Goal: Complete application form

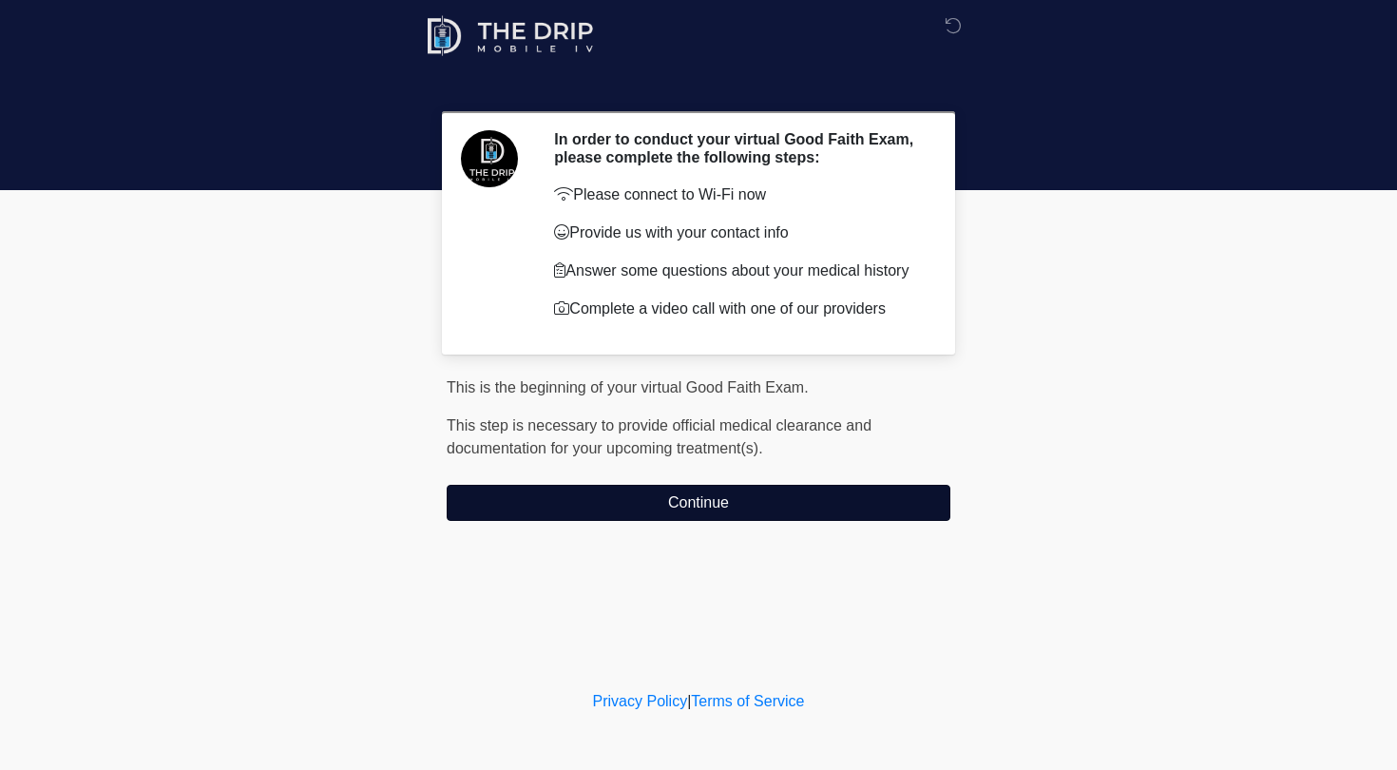
click at [673, 465] on button "Continue" at bounding box center [699, 503] width 504 height 36
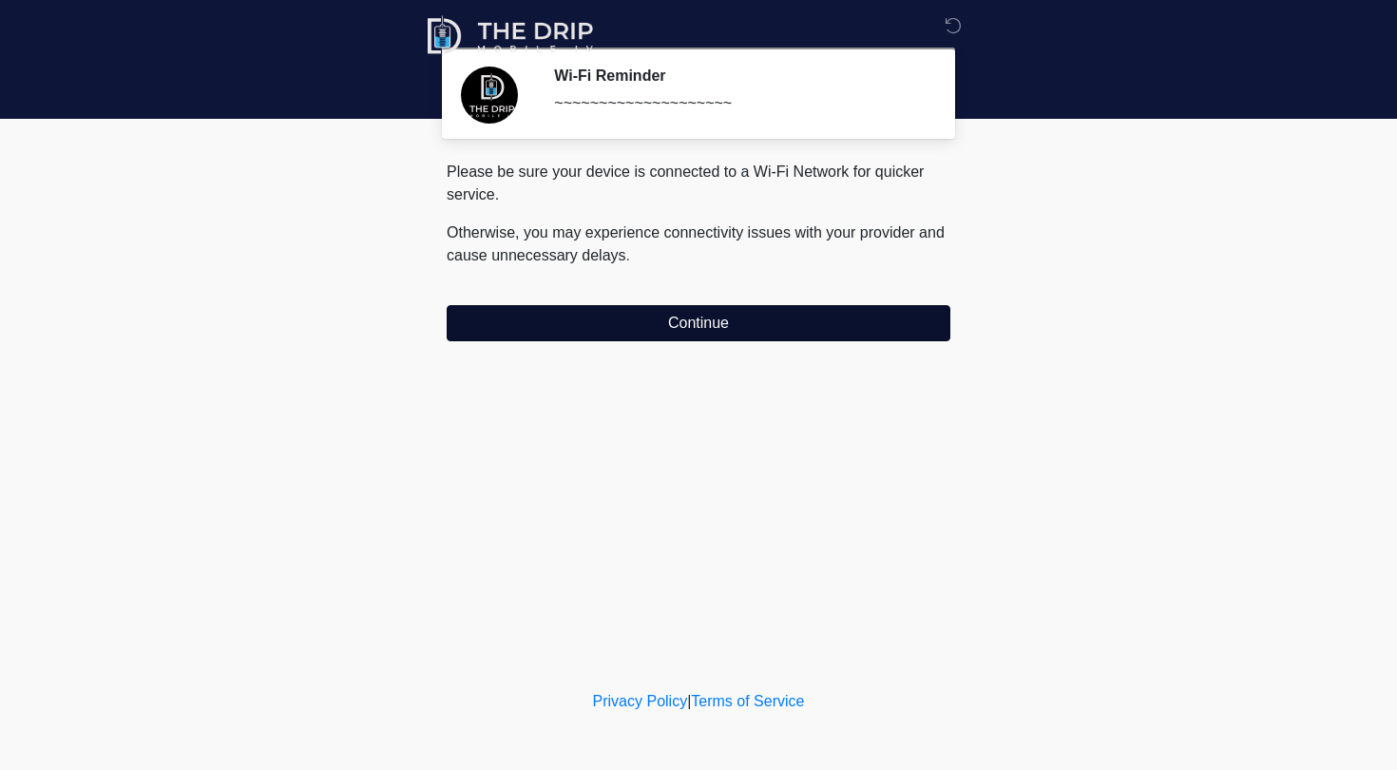
click at [709, 310] on button "Continue" at bounding box center [699, 323] width 504 height 36
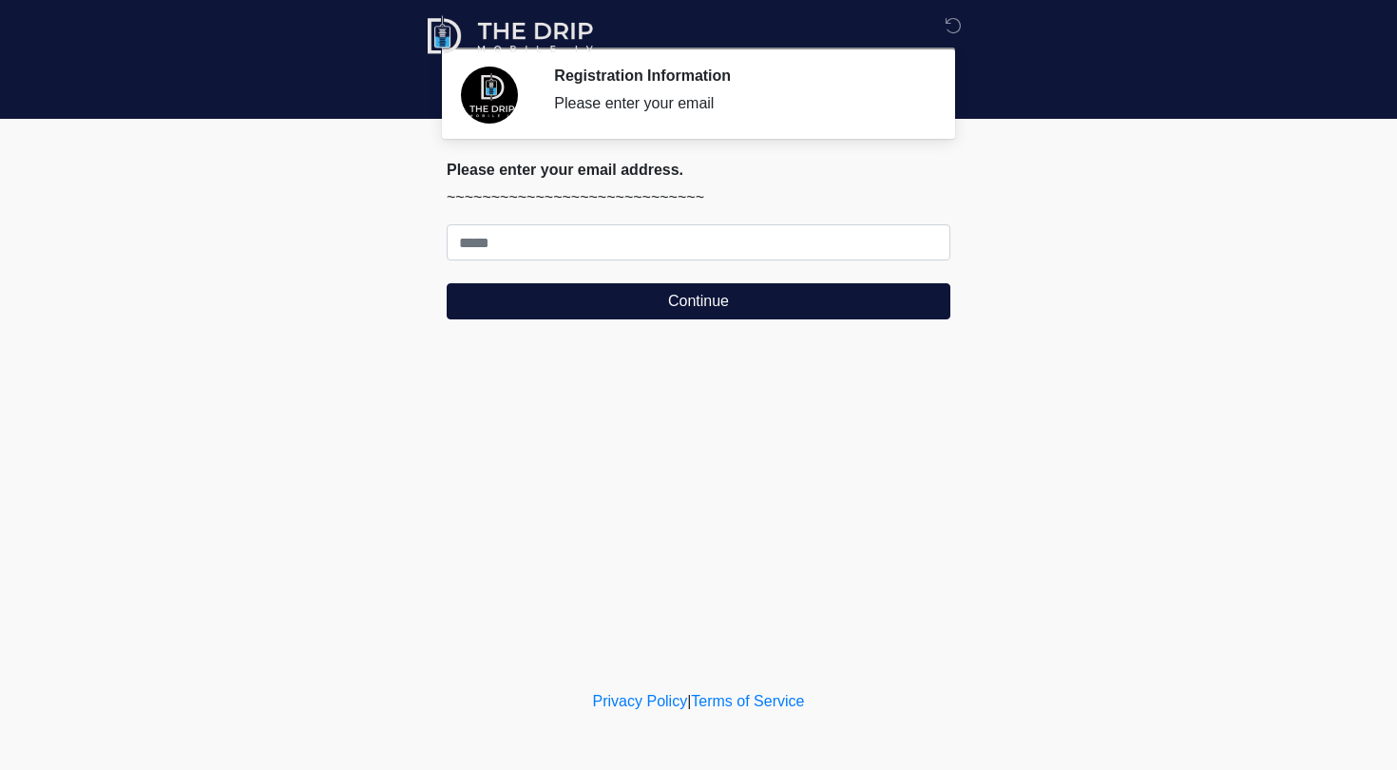
click at [683, 263] on form "Continue" at bounding box center [699, 271] width 504 height 95
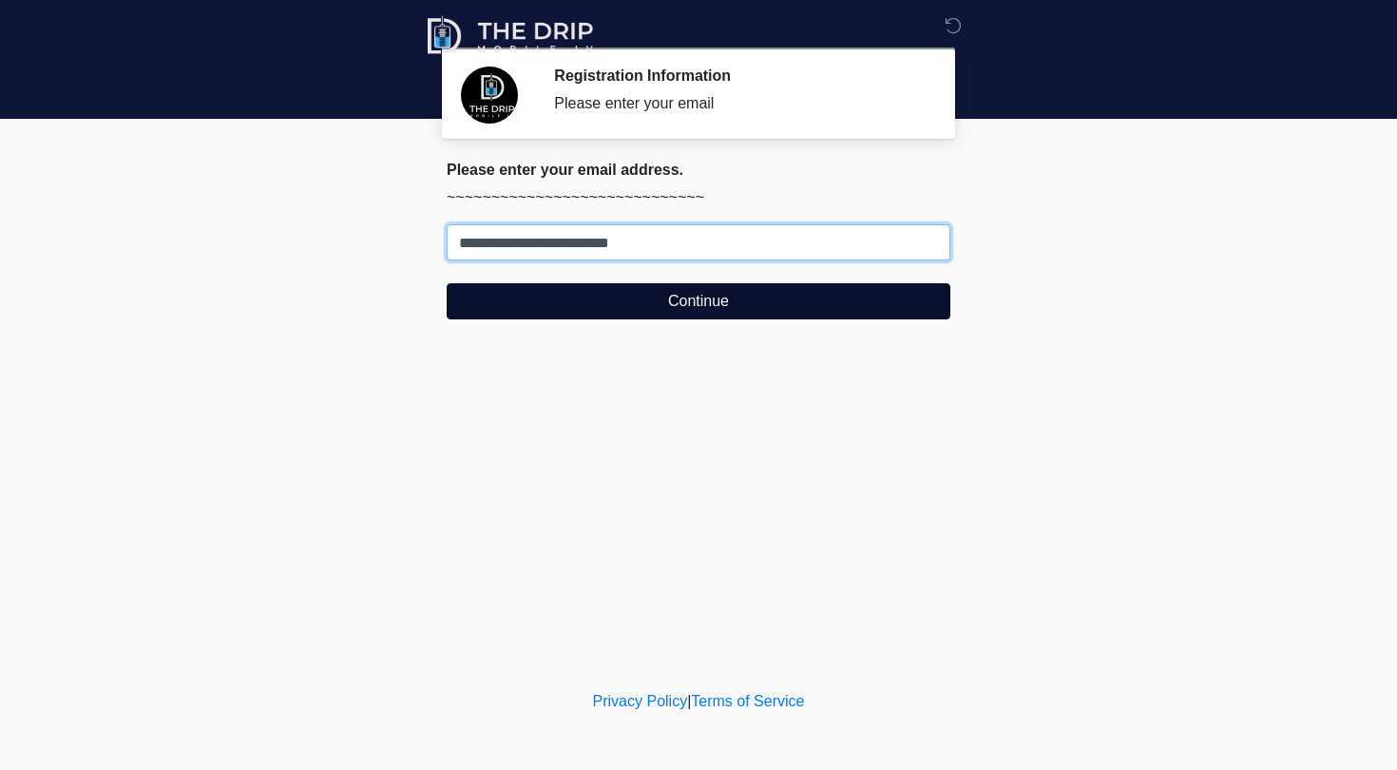
type input "**********"
click at [670, 305] on button "Continue" at bounding box center [699, 301] width 504 height 36
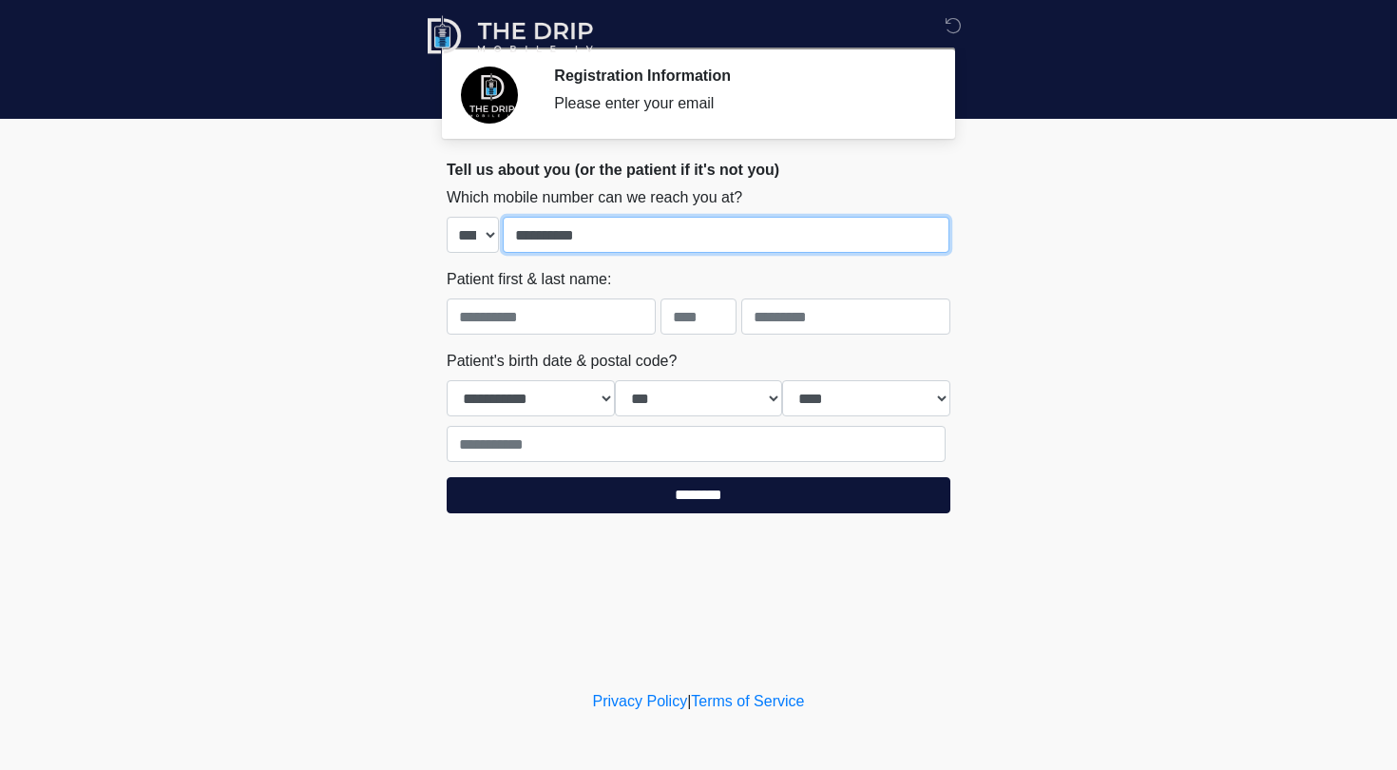
type input "**********"
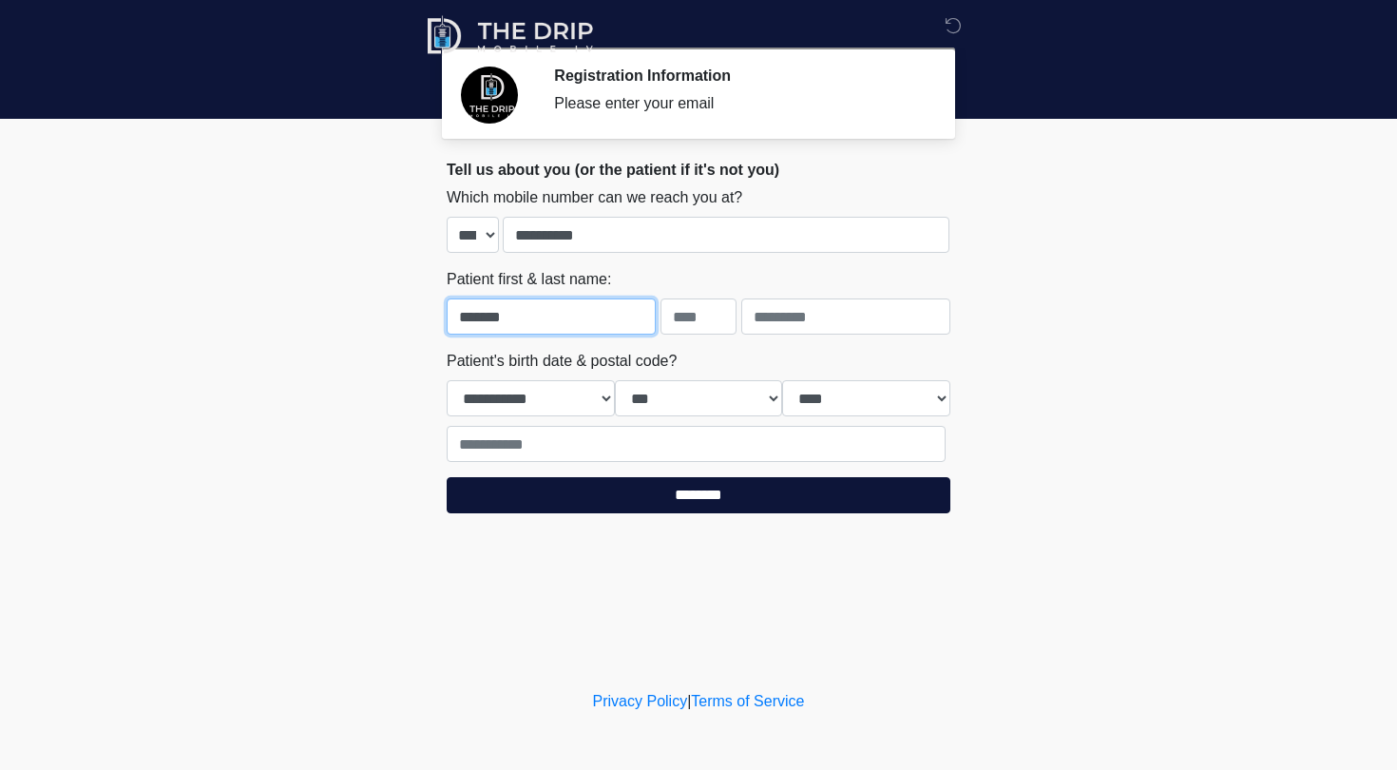
type input "*******"
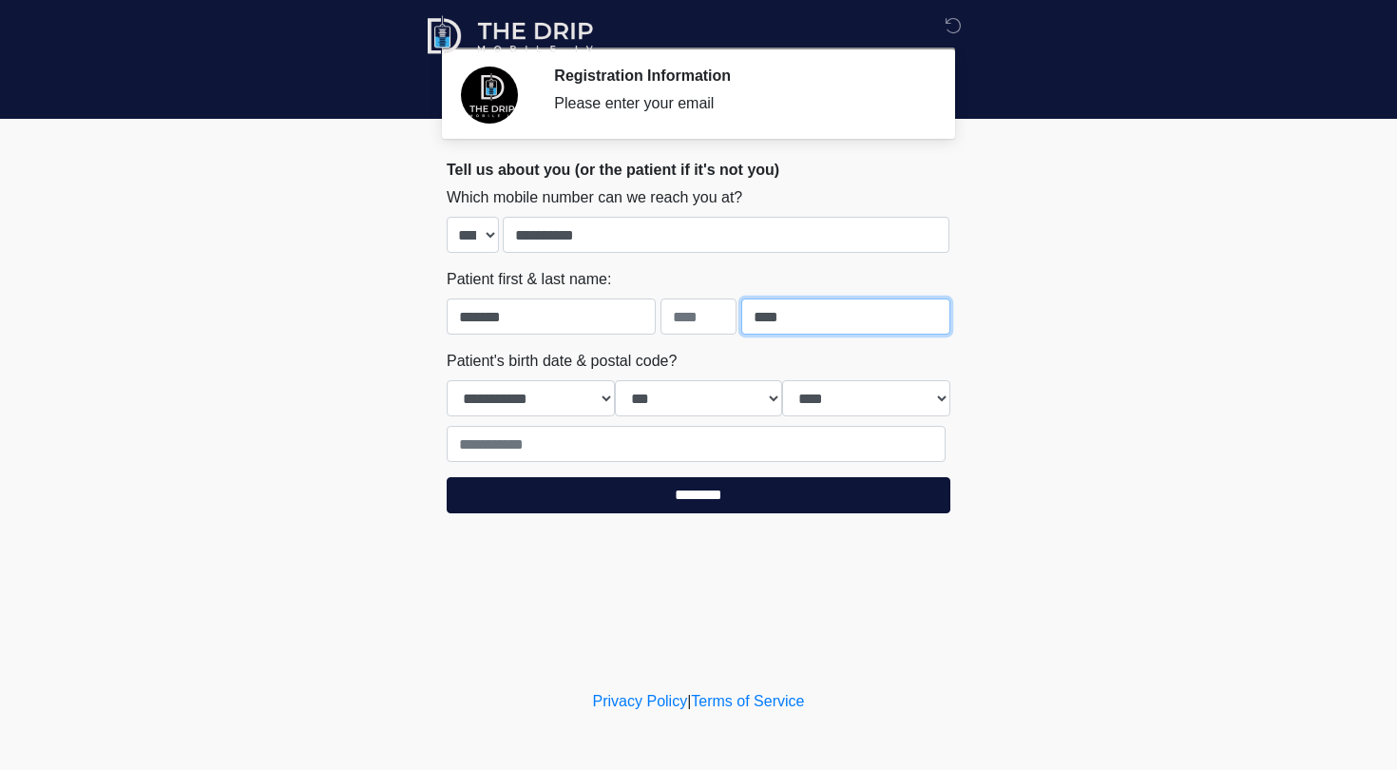
type input "****"
select select "*"
select select "**"
select select "****"
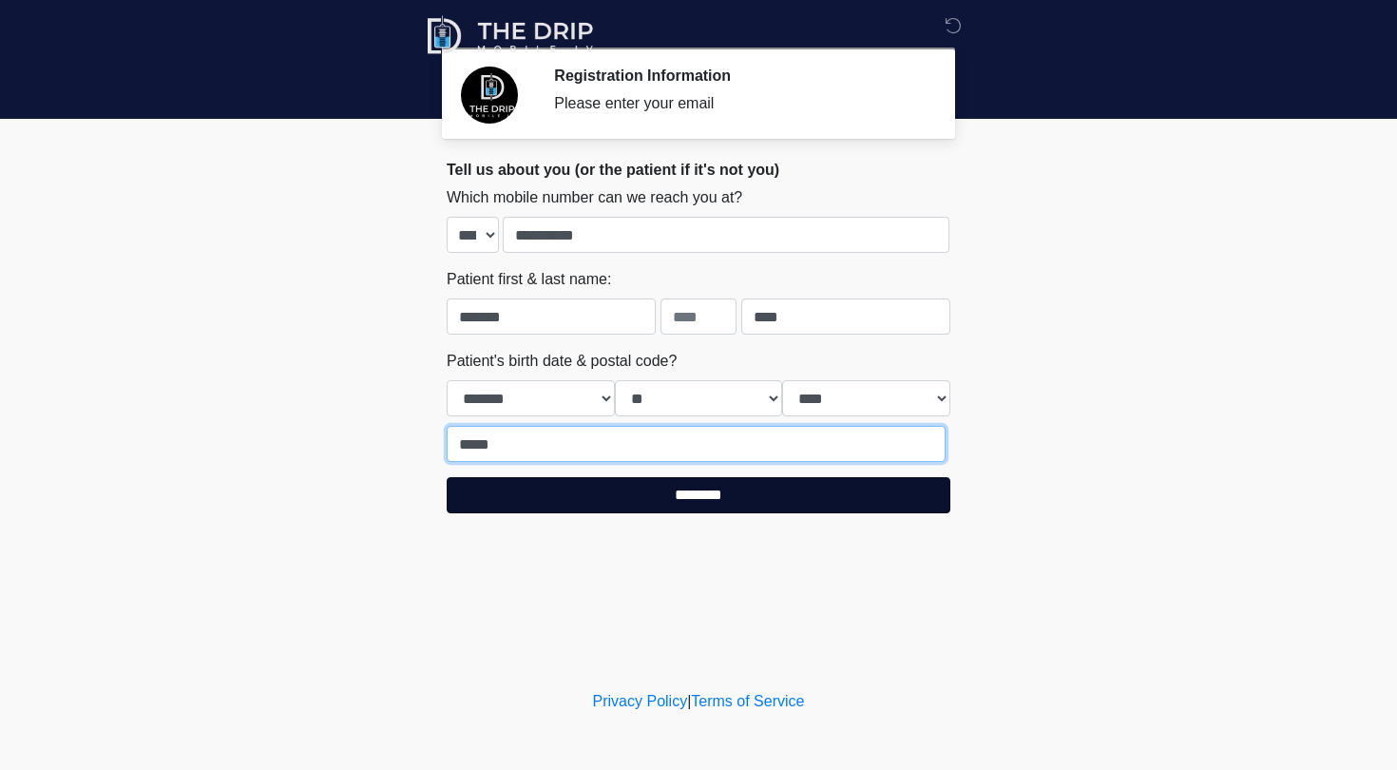
type input "*****"
click at [760, 465] on input "********" at bounding box center [699, 495] width 504 height 36
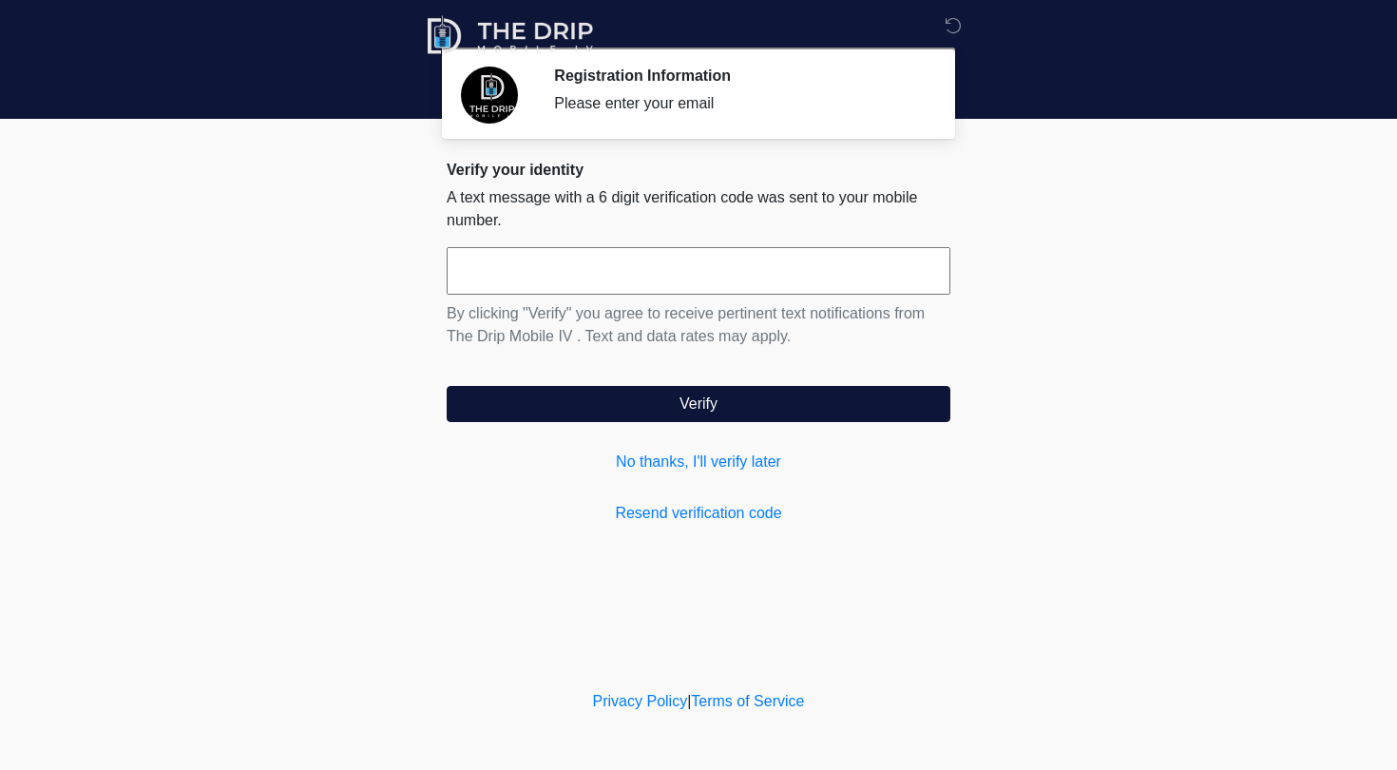
click at [760, 287] on input "text" at bounding box center [699, 271] width 504 height 48
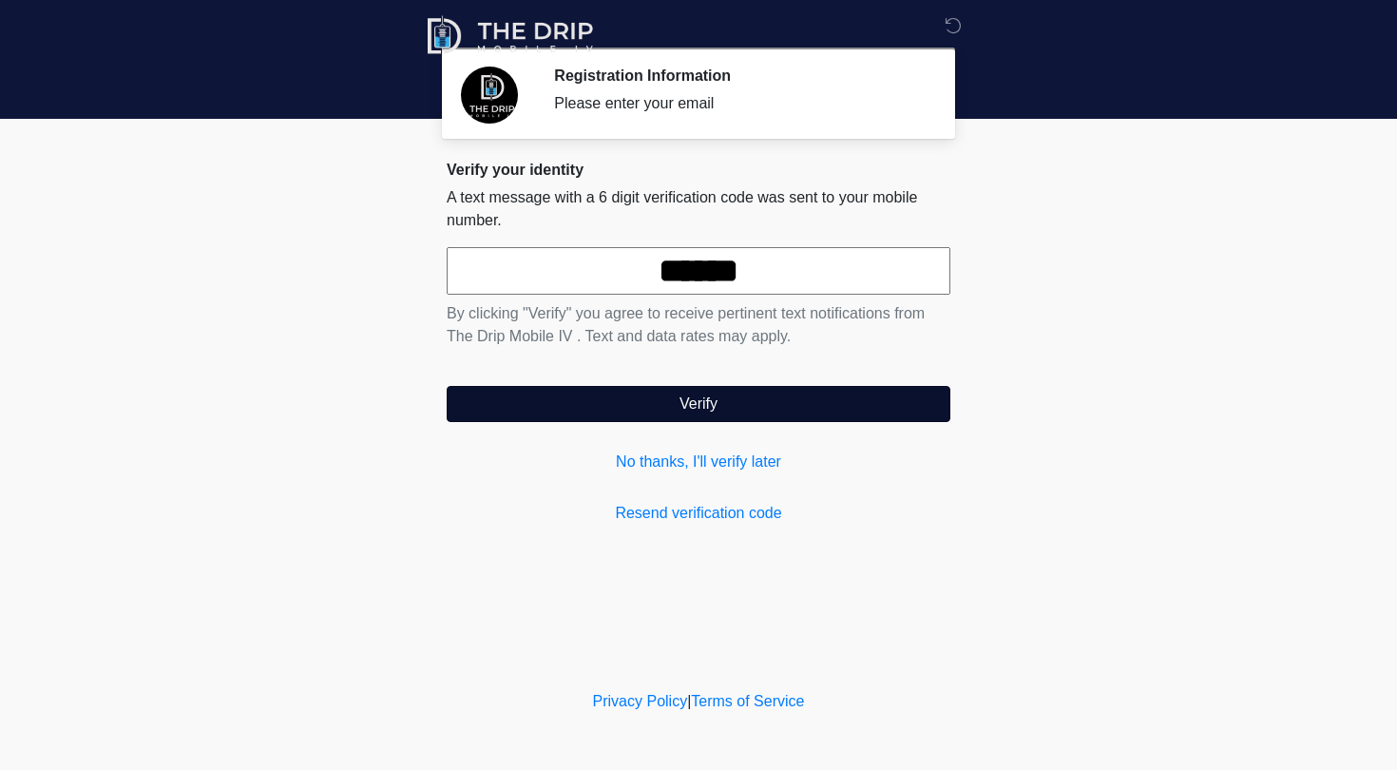
type input "******"
click at [760, 413] on button "Verify" at bounding box center [699, 404] width 504 height 36
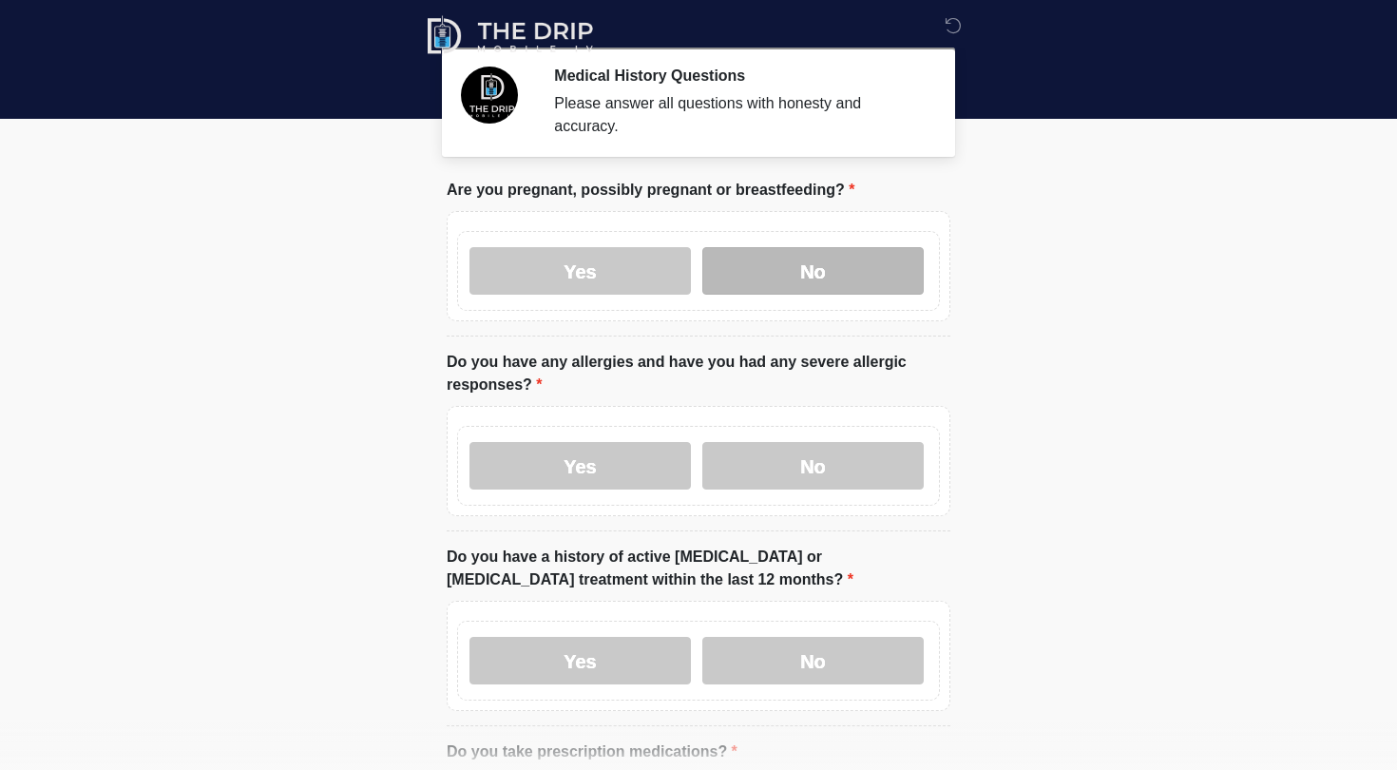
click at [749, 272] on label "No" at bounding box center [812, 271] width 221 height 48
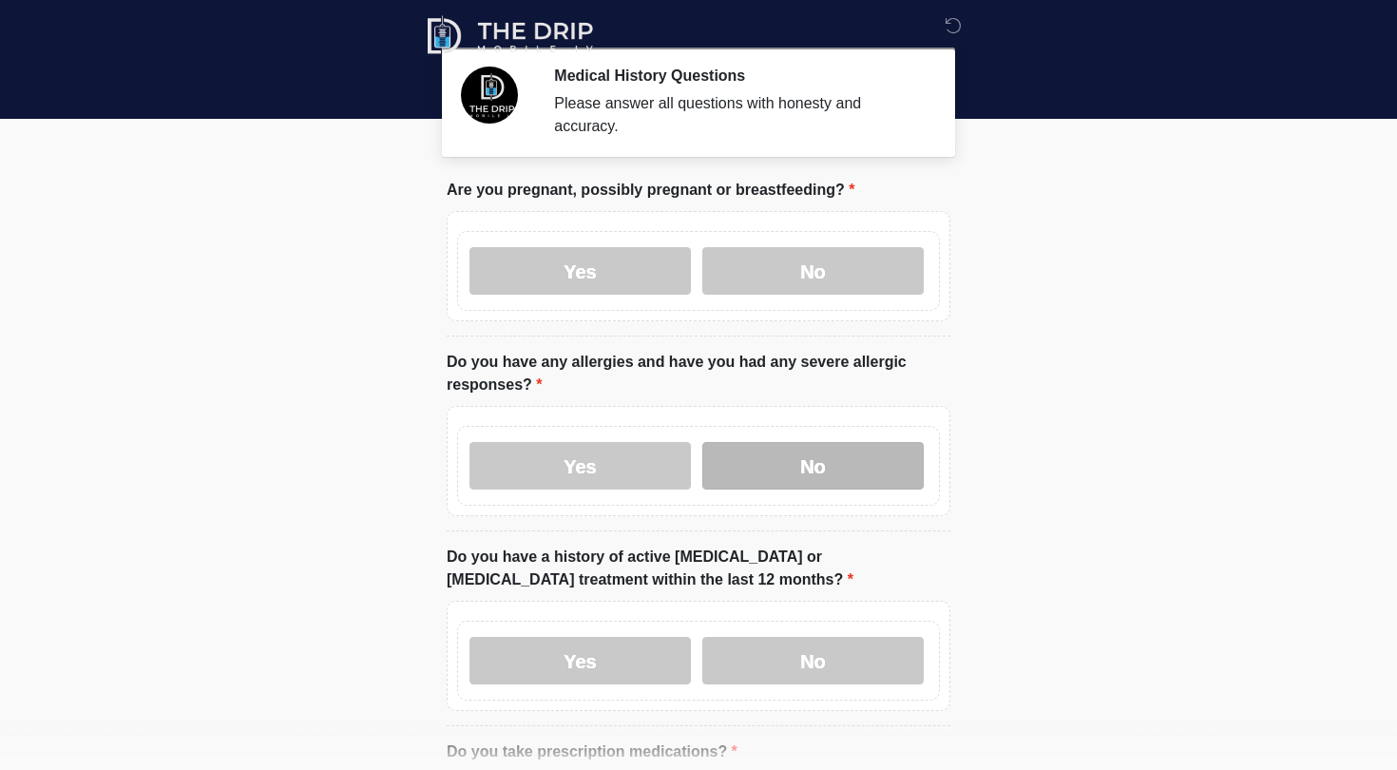
click at [760, 464] on label "No" at bounding box center [812, 466] width 221 height 48
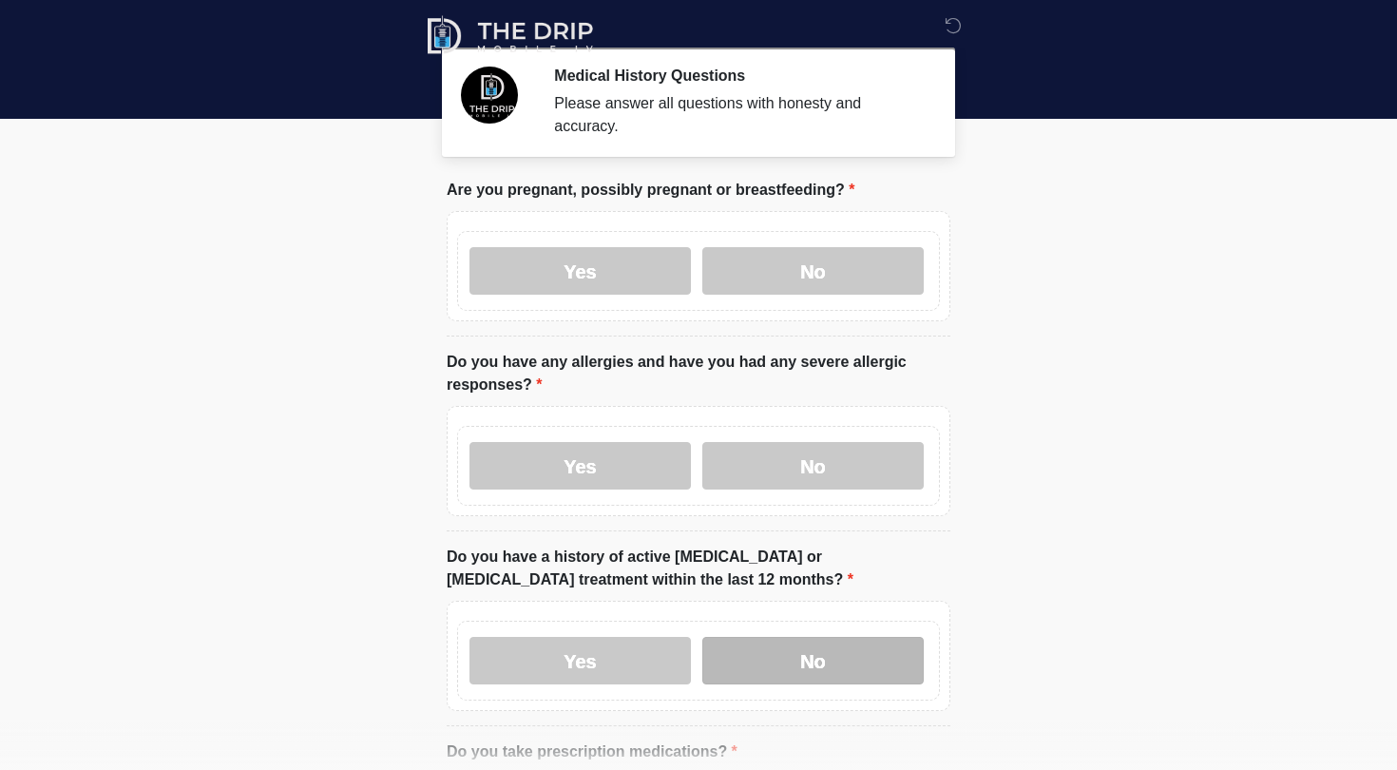
click at [760, 465] on label "No" at bounding box center [812, 661] width 221 height 48
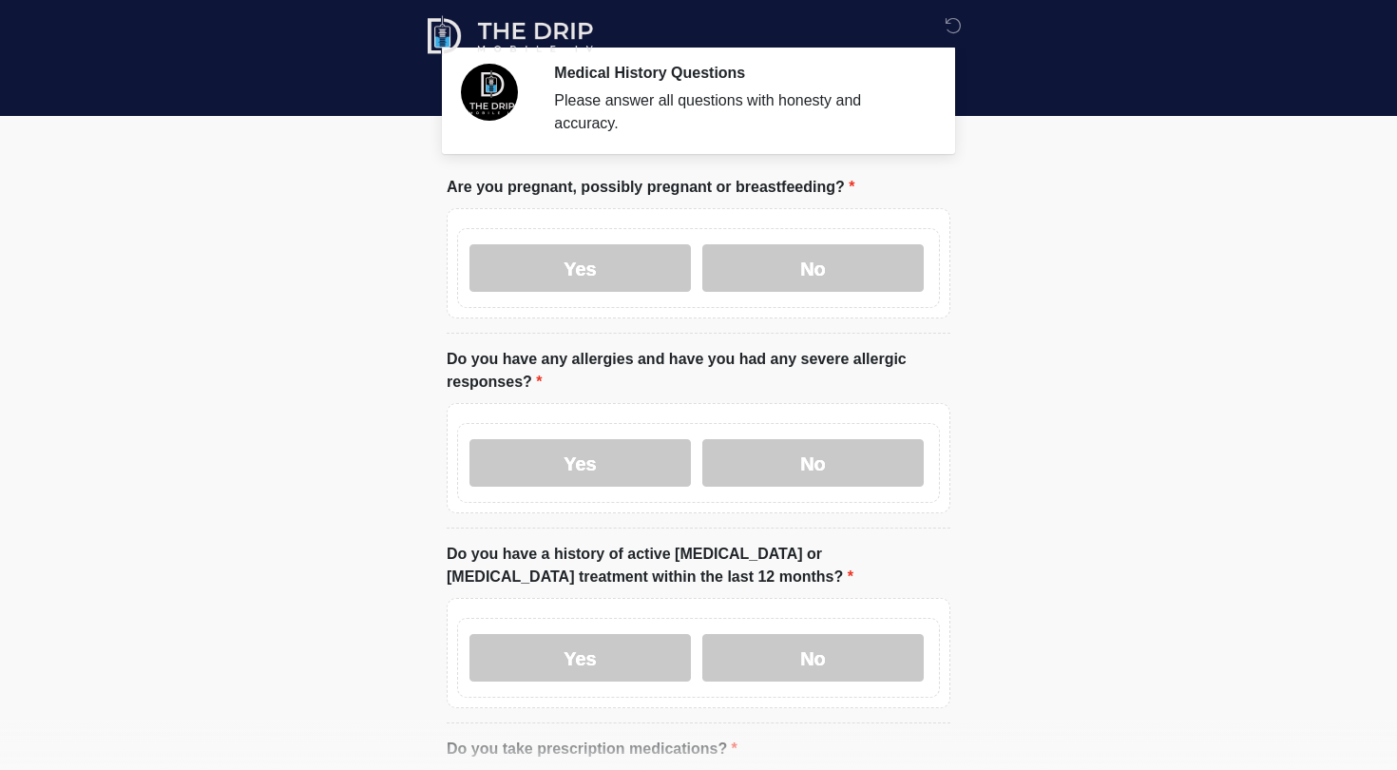
click at [760, 465] on body "‎ ‎ ‎ Medical History Questions Please answer all questions with honesty and ac…" at bounding box center [698, 382] width 1397 height 770
click at [454, 465] on label "Do you take prescription medications?" at bounding box center [592, 749] width 291 height 23
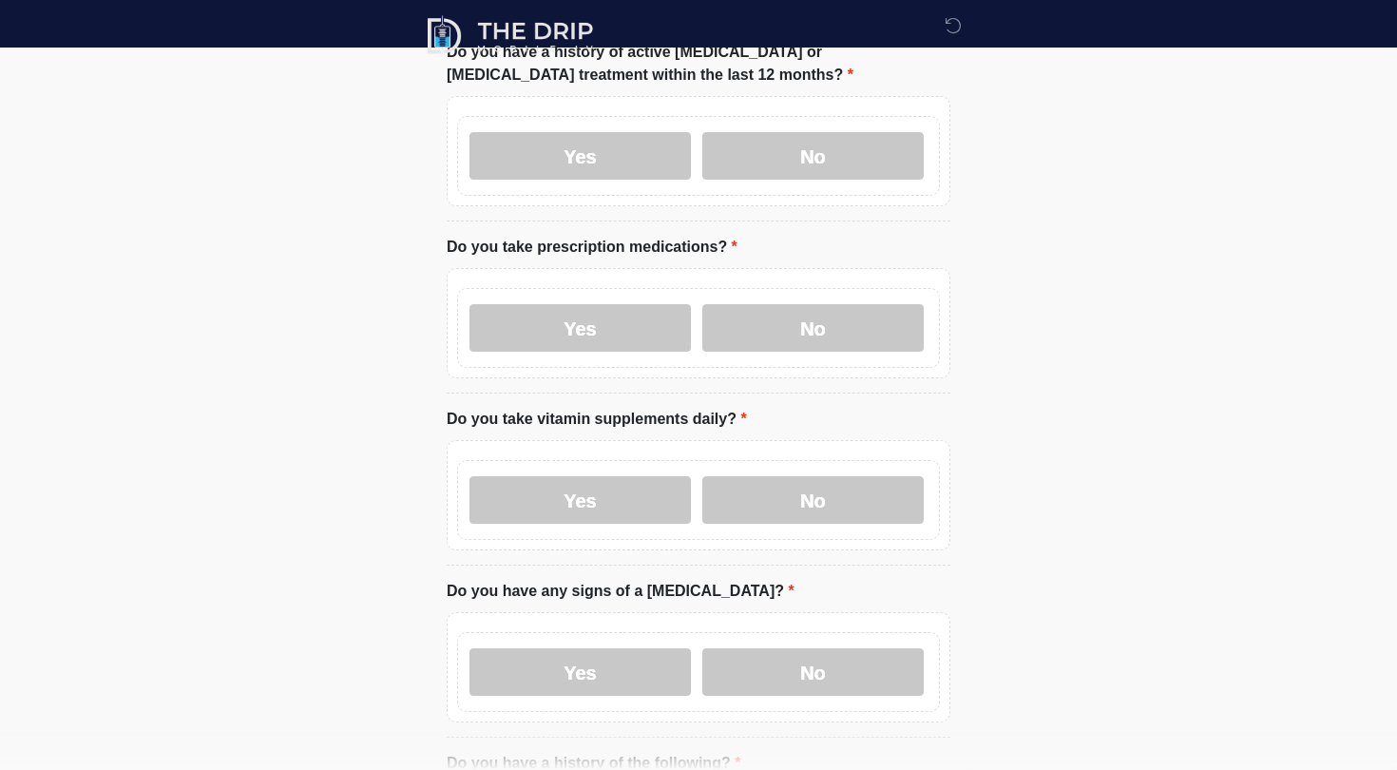
scroll to position [509, 0]
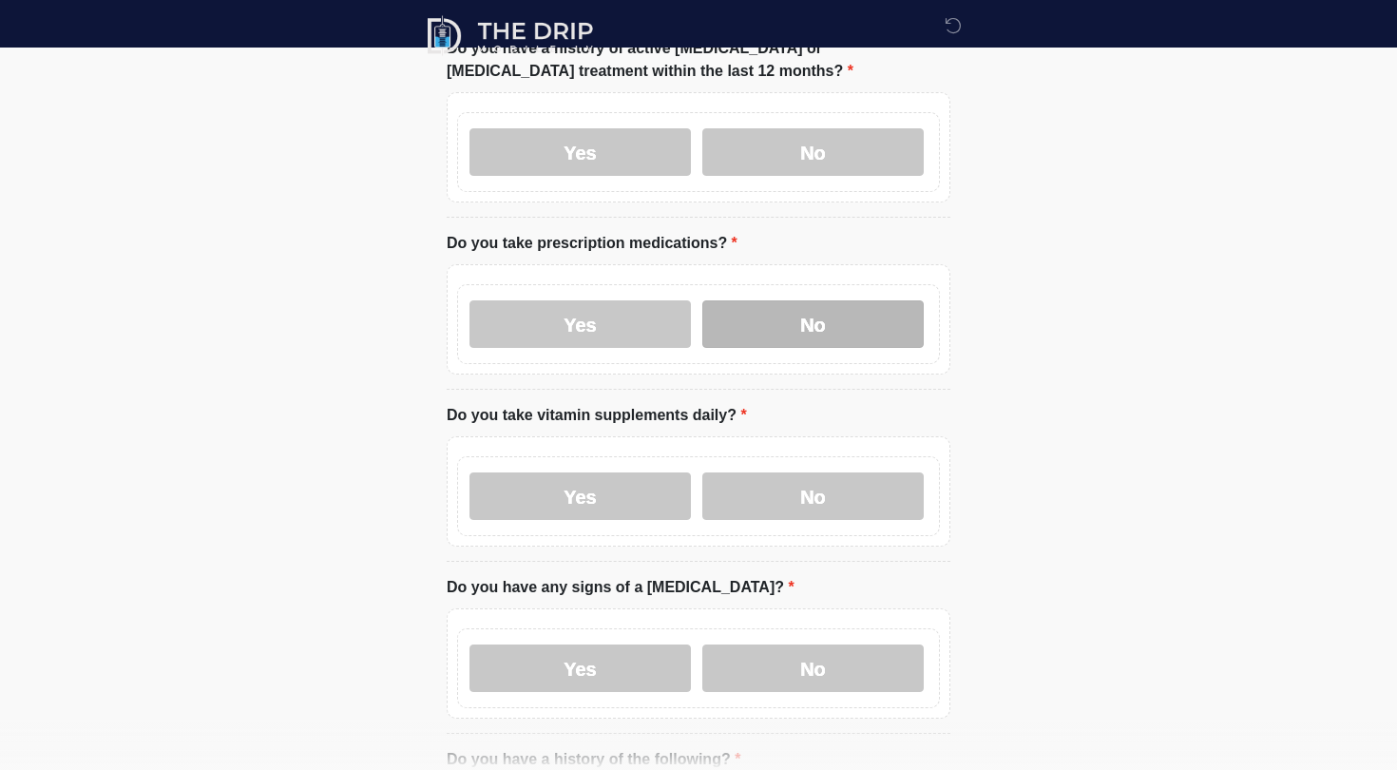
click at [760, 313] on label "No" at bounding box center [812, 324] width 221 height 48
click at [760, 465] on div "Yes No" at bounding box center [698, 496] width 483 height 80
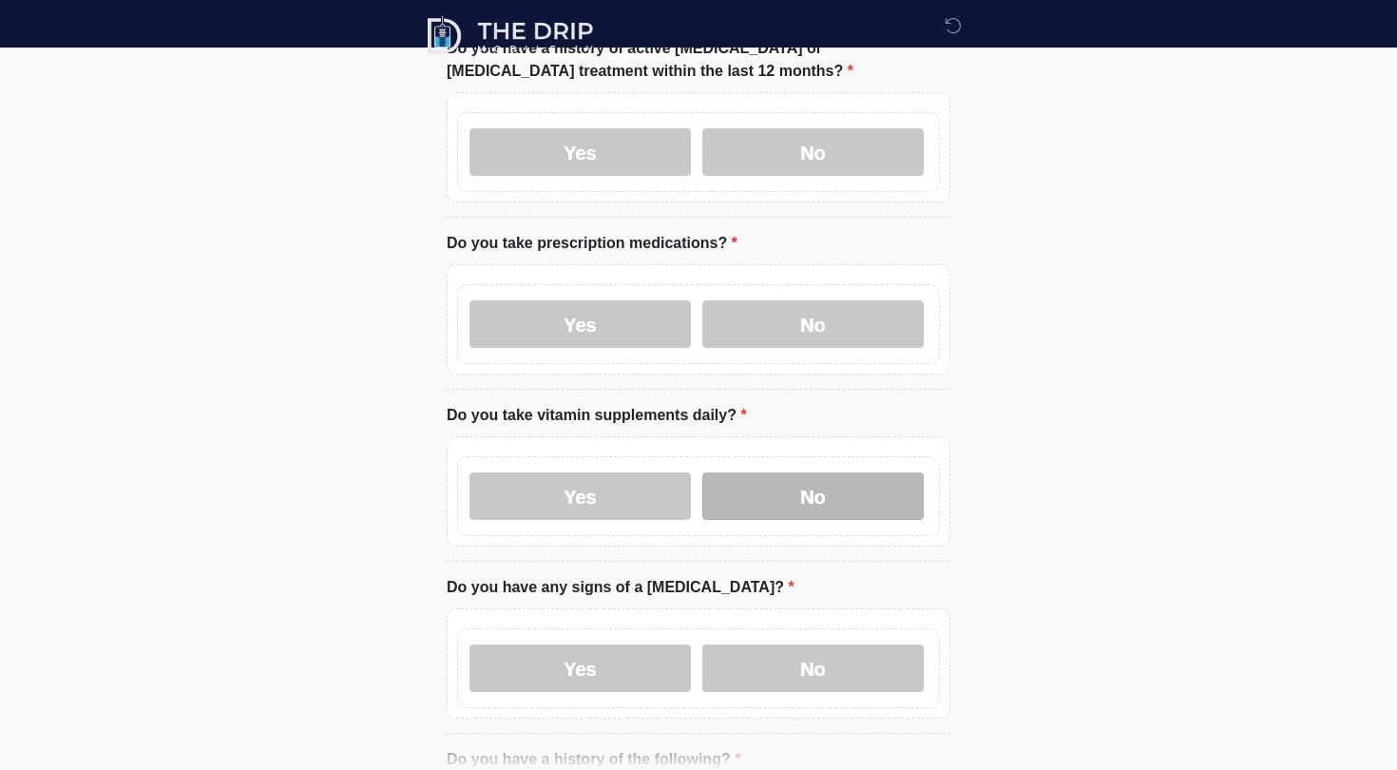
click at [760, 465] on label "No" at bounding box center [812, 496] width 221 height 48
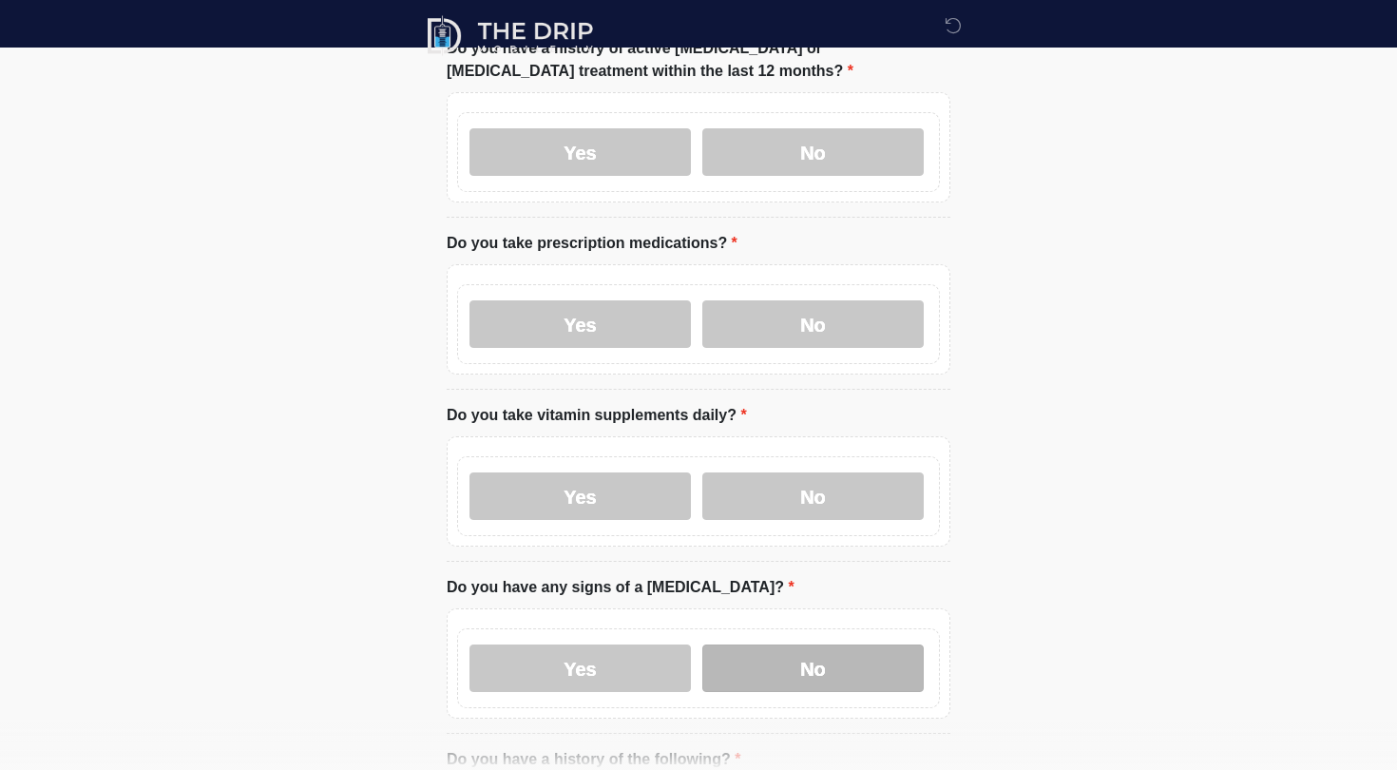
click at [760, 465] on label "No" at bounding box center [812, 668] width 221 height 48
drag, startPoint x: 1340, startPoint y: 255, endPoint x: 1353, endPoint y: 337, distance: 83.6
drag, startPoint x: 1353, startPoint y: 337, endPoint x: 1396, endPoint y: 245, distance: 102.0
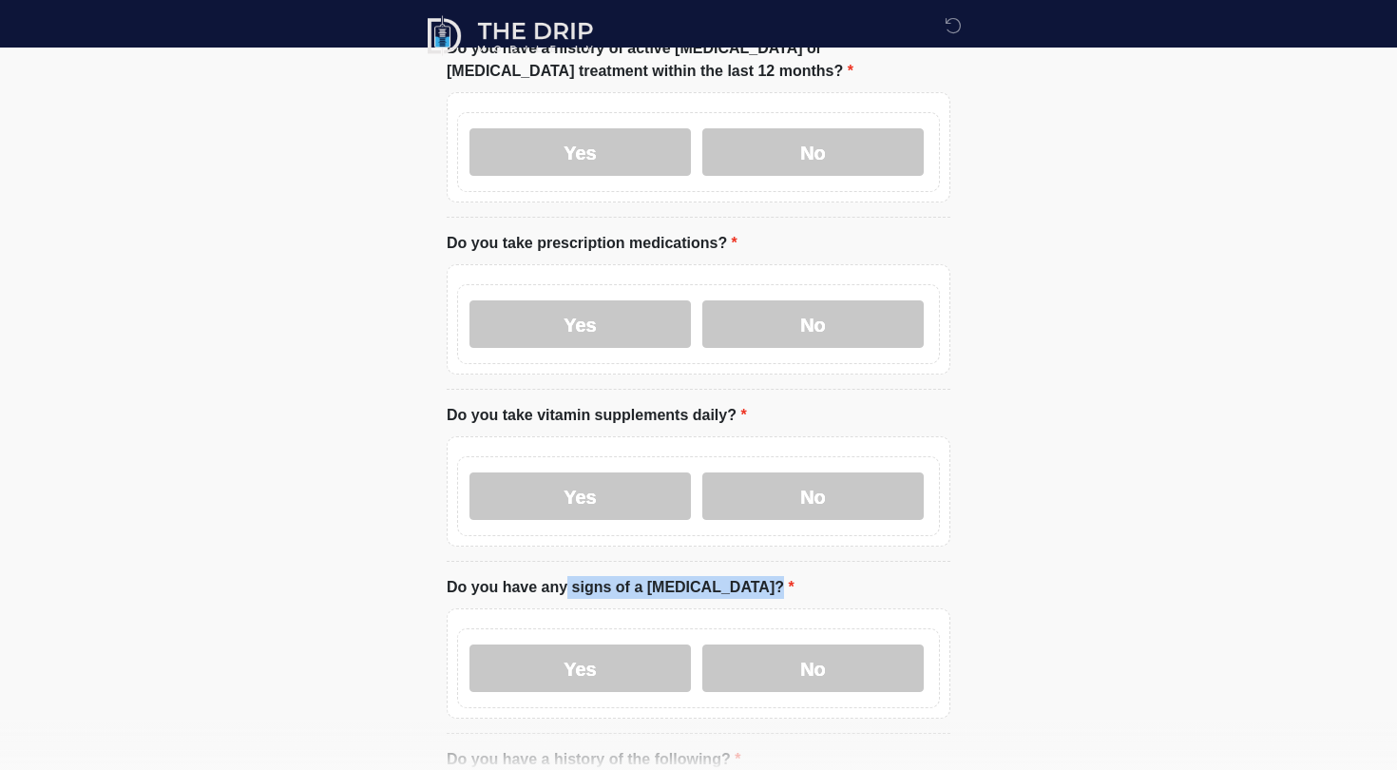
drag, startPoint x: 1396, startPoint y: 253, endPoint x: 1370, endPoint y: 530, distance: 278.8
drag, startPoint x: 1370, startPoint y: 530, endPoint x: 1396, endPoint y: 534, distance: 26.9
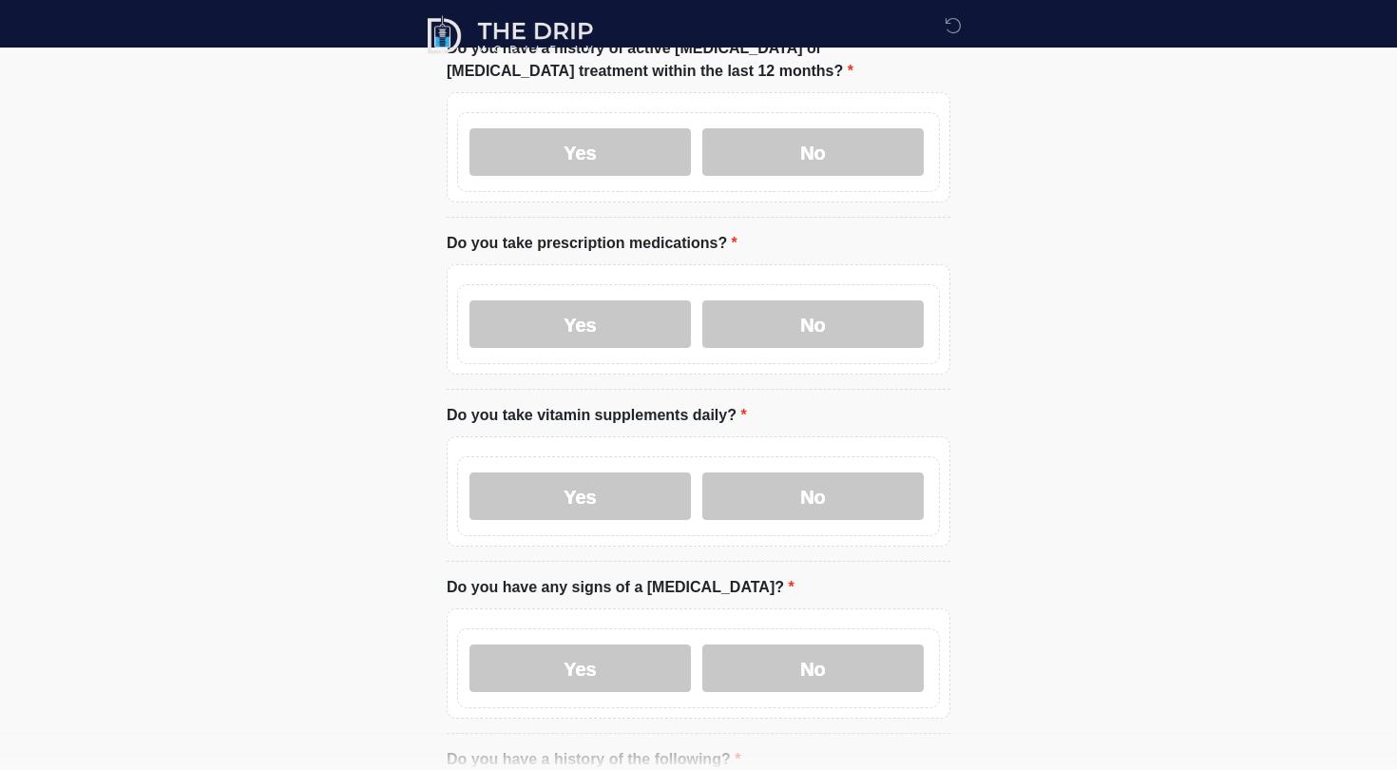
drag, startPoint x: 1396, startPoint y: 534, endPoint x: 1256, endPoint y: 601, distance: 155.6
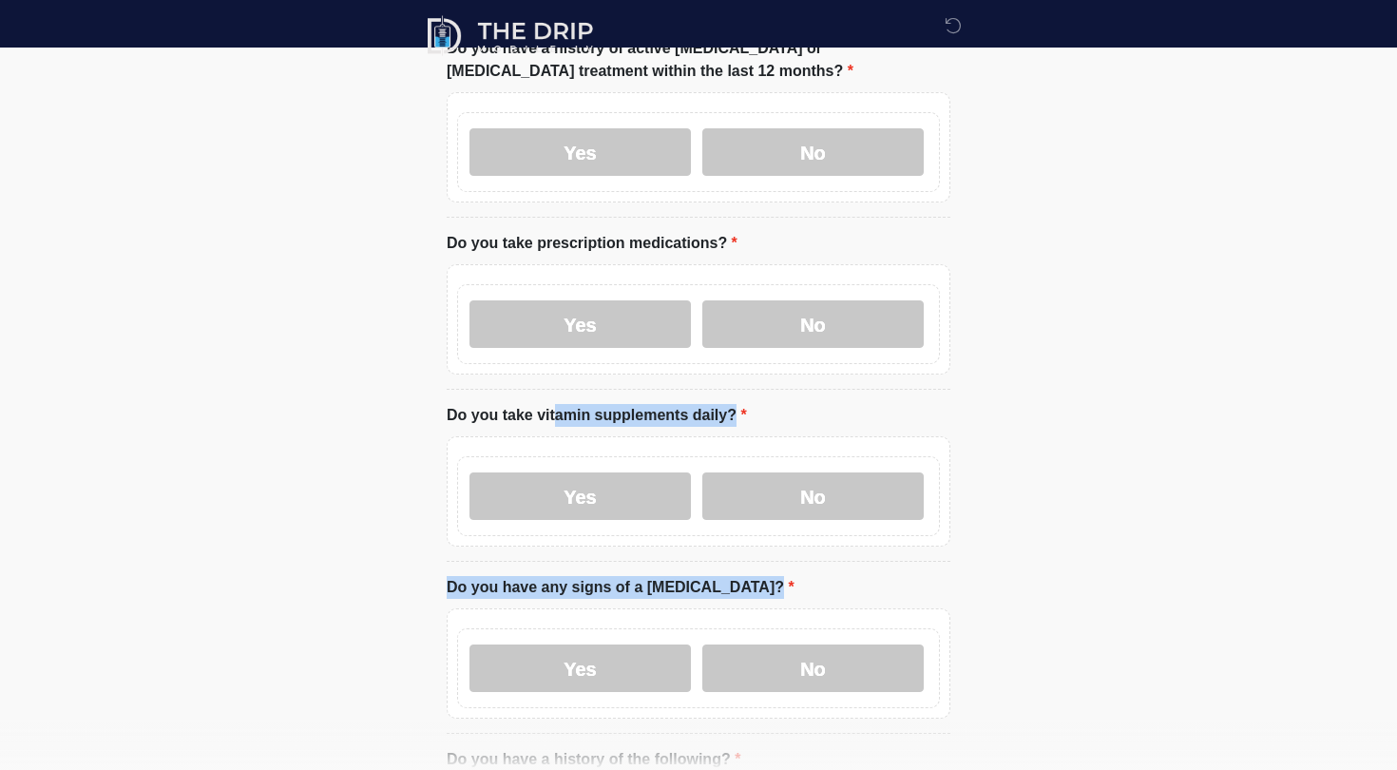
drag, startPoint x: 1256, startPoint y: 601, endPoint x: 1335, endPoint y: 363, distance: 250.4
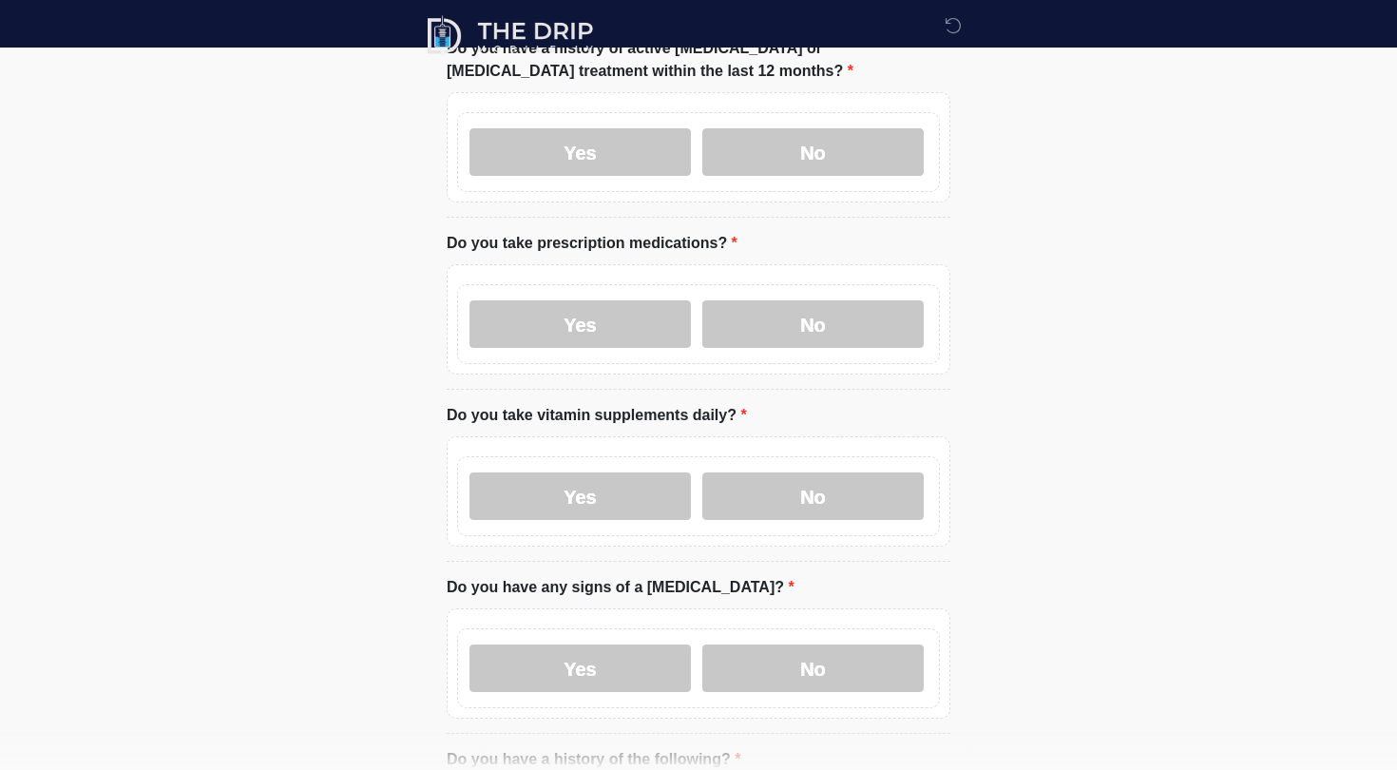
drag, startPoint x: 1335, startPoint y: 363, endPoint x: 1396, endPoint y: 592, distance: 237.3
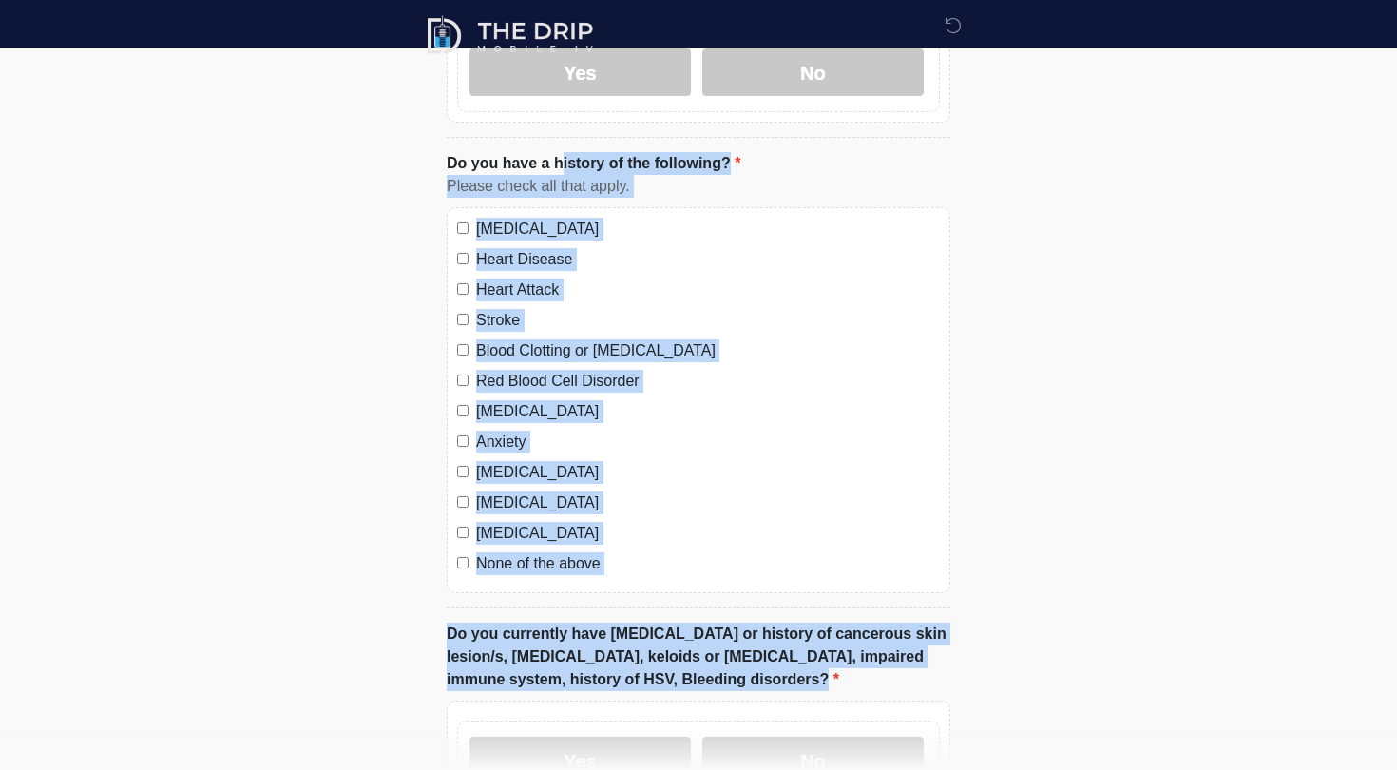
drag, startPoint x: 980, startPoint y: 482, endPoint x: 1290, endPoint y: 769, distance: 422.4
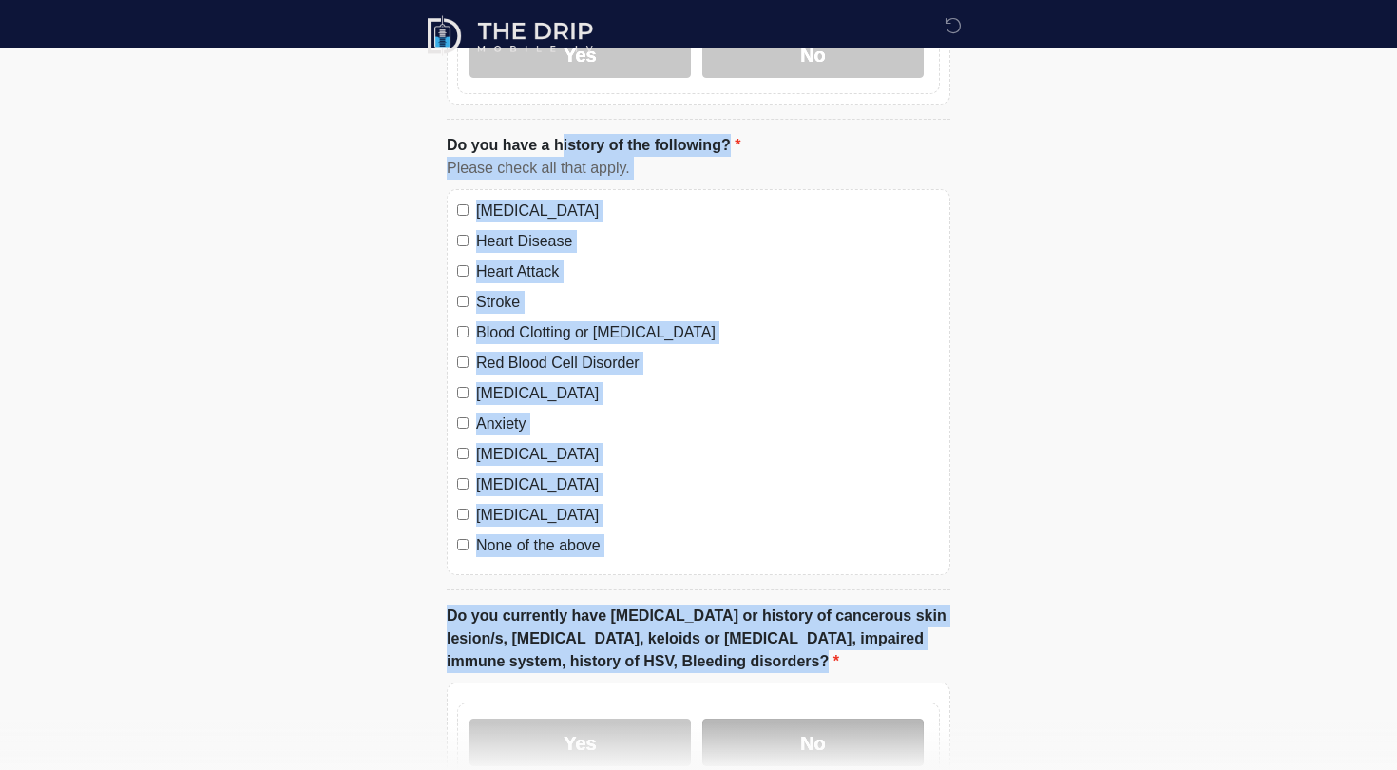
click at [760, 465] on label "No" at bounding box center [812, 743] width 221 height 48
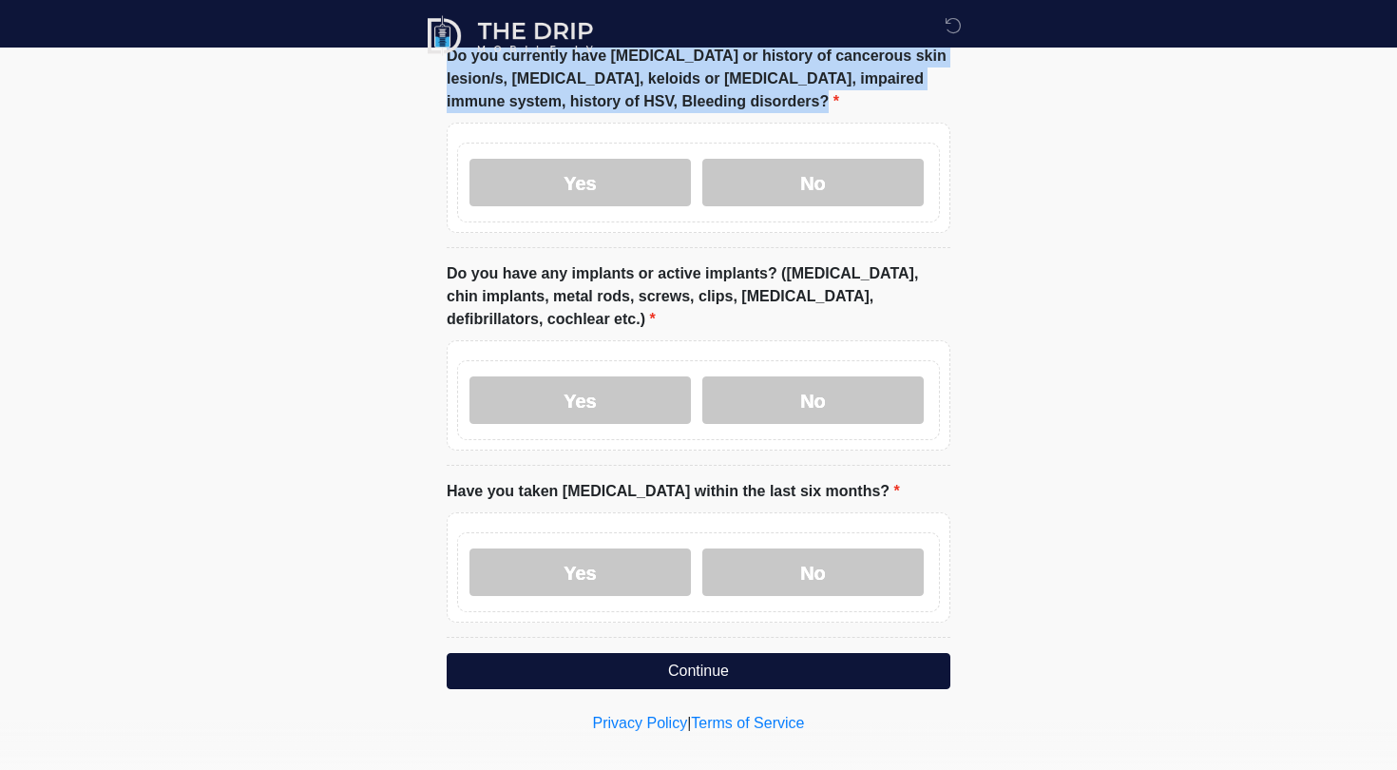
scroll to position [1700, 0]
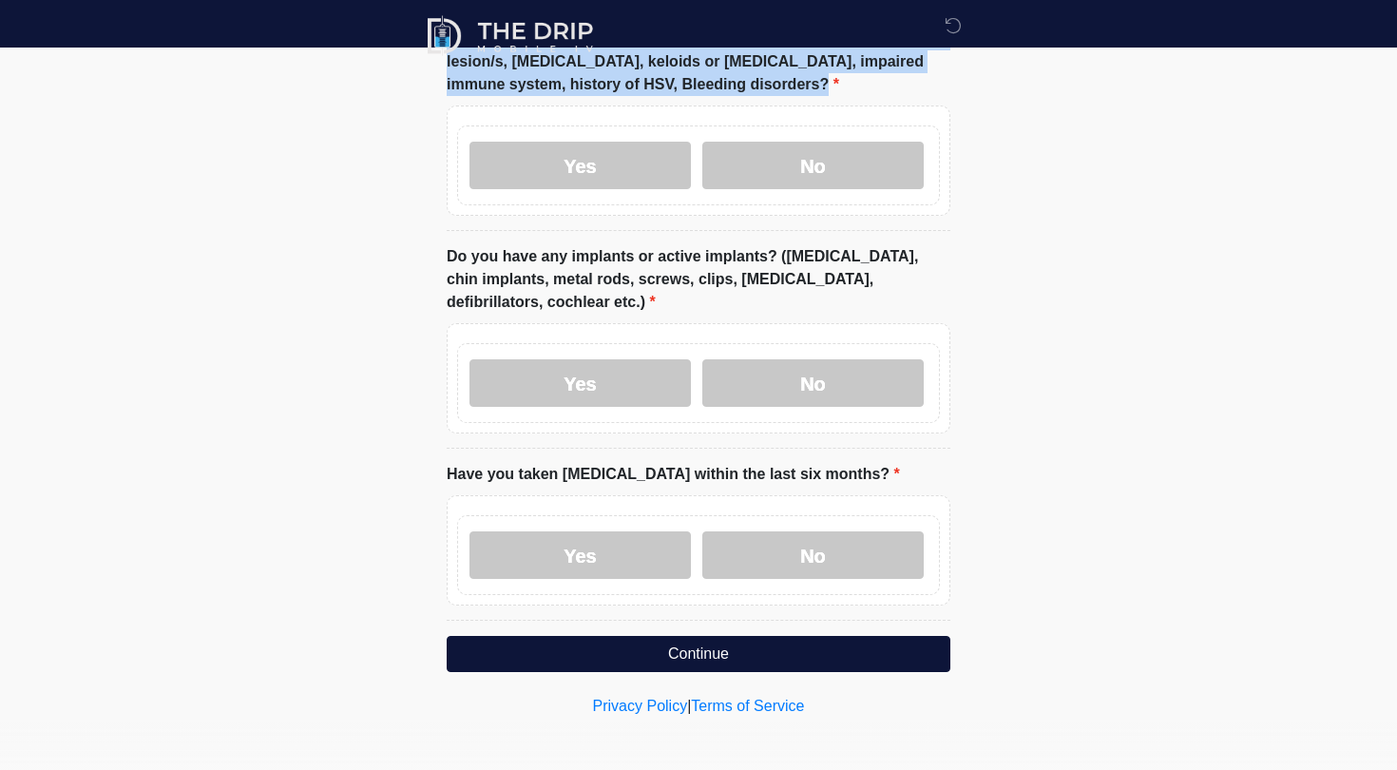
drag, startPoint x: 1045, startPoint y: 55, endPoint x: 1162, endPoint y: 769, distance: 723.4
click at [760, 404] on div "Yes No" at bounding box center [698, 383] width 483 height 80
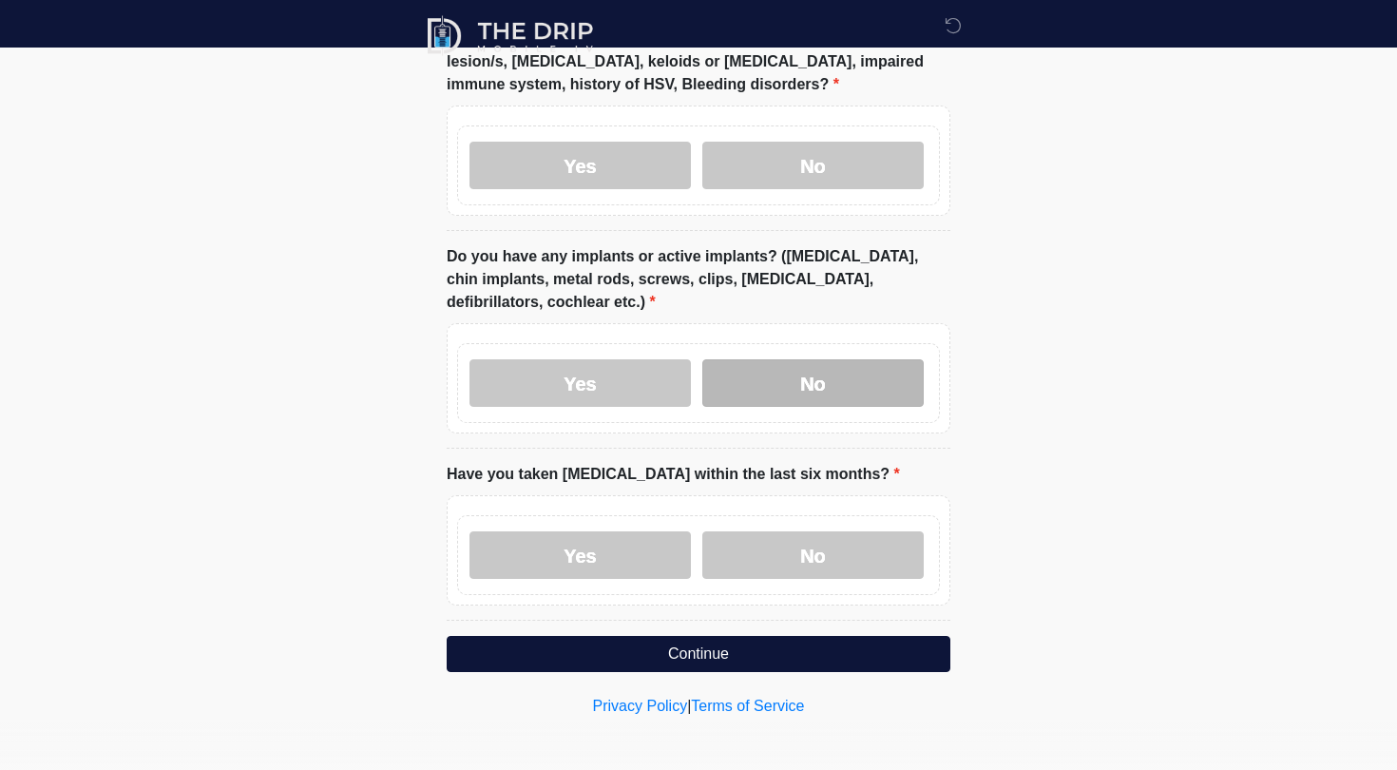
click at [760, 382] on label "No" at bounding box center [812, 383] width 221 height 48
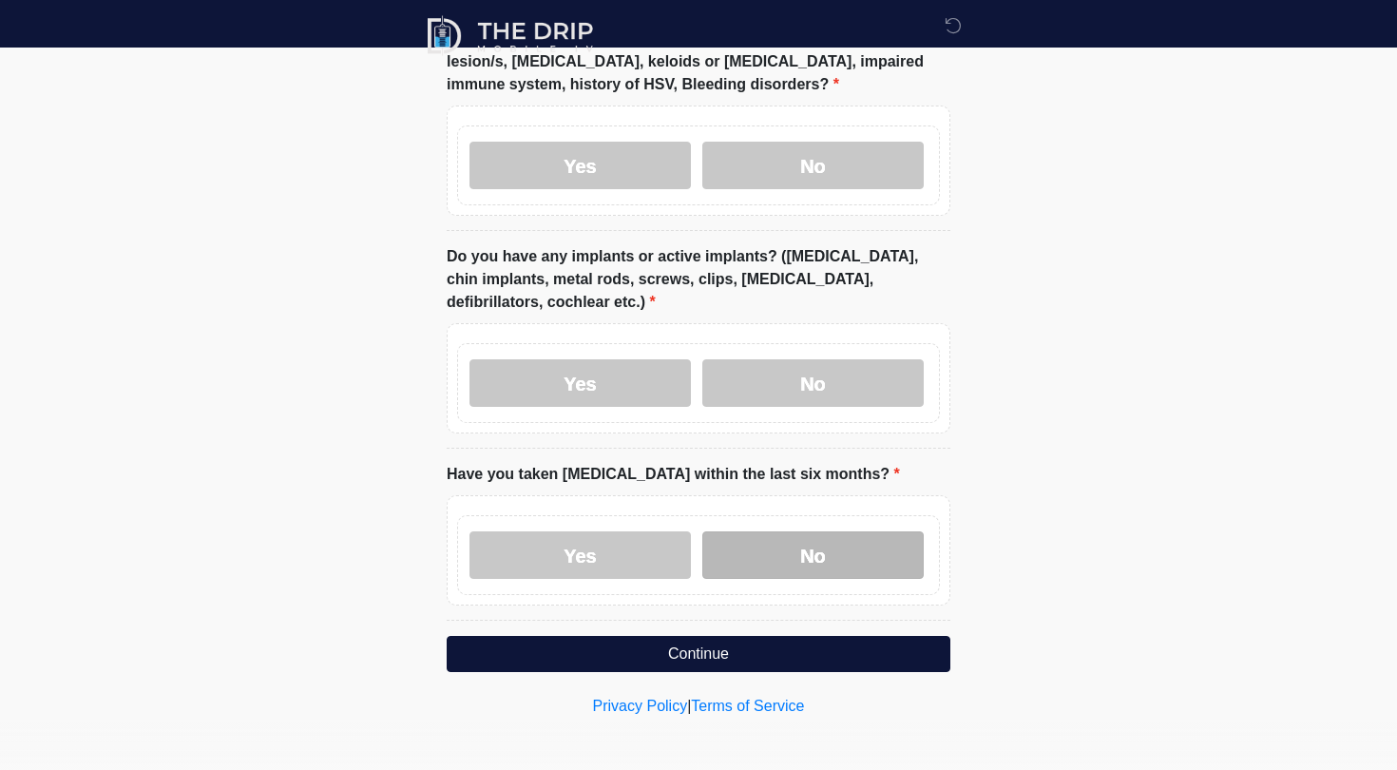
click at [760, 465] on label "No" at bounding box center [812, 555] width 221 height 48
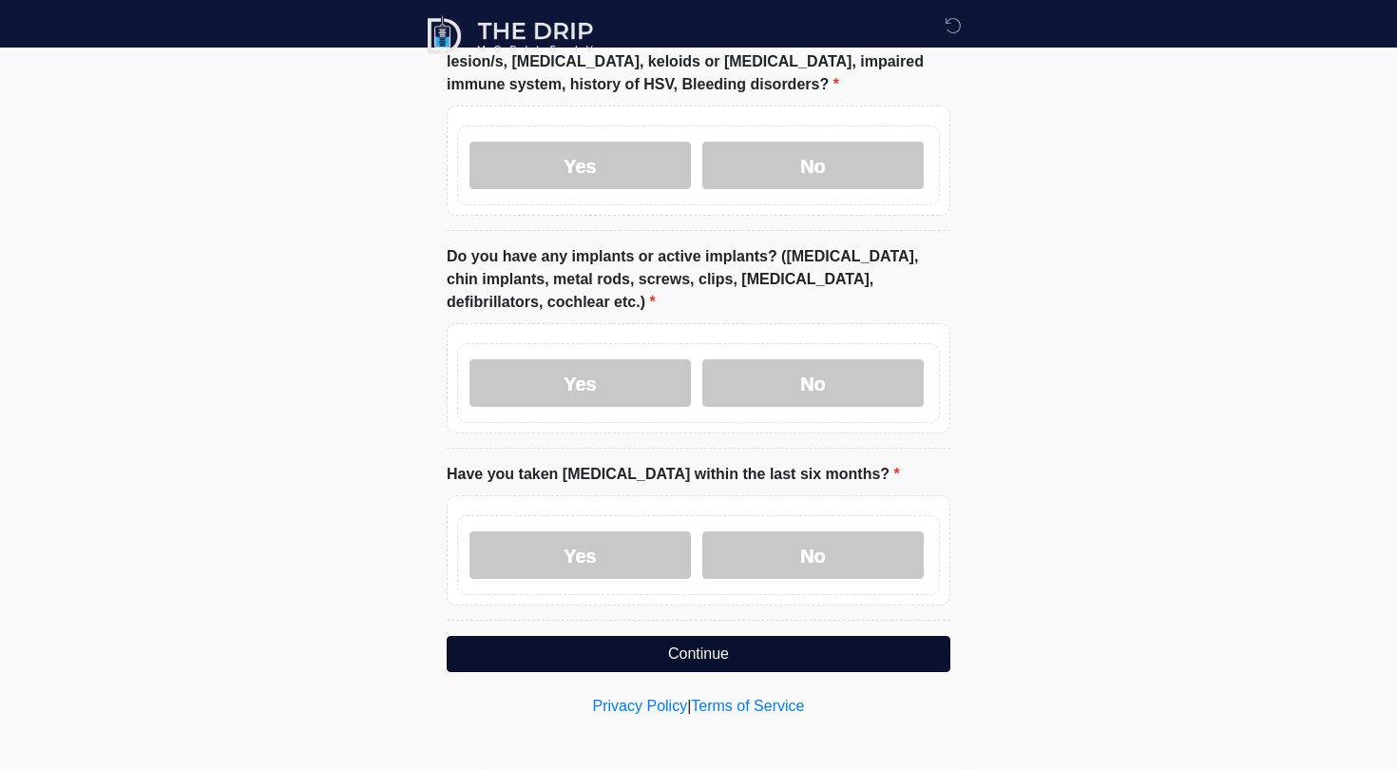
click at [760, 465] on button "Continue" at bounding box center [699, 654] width 504 height 36
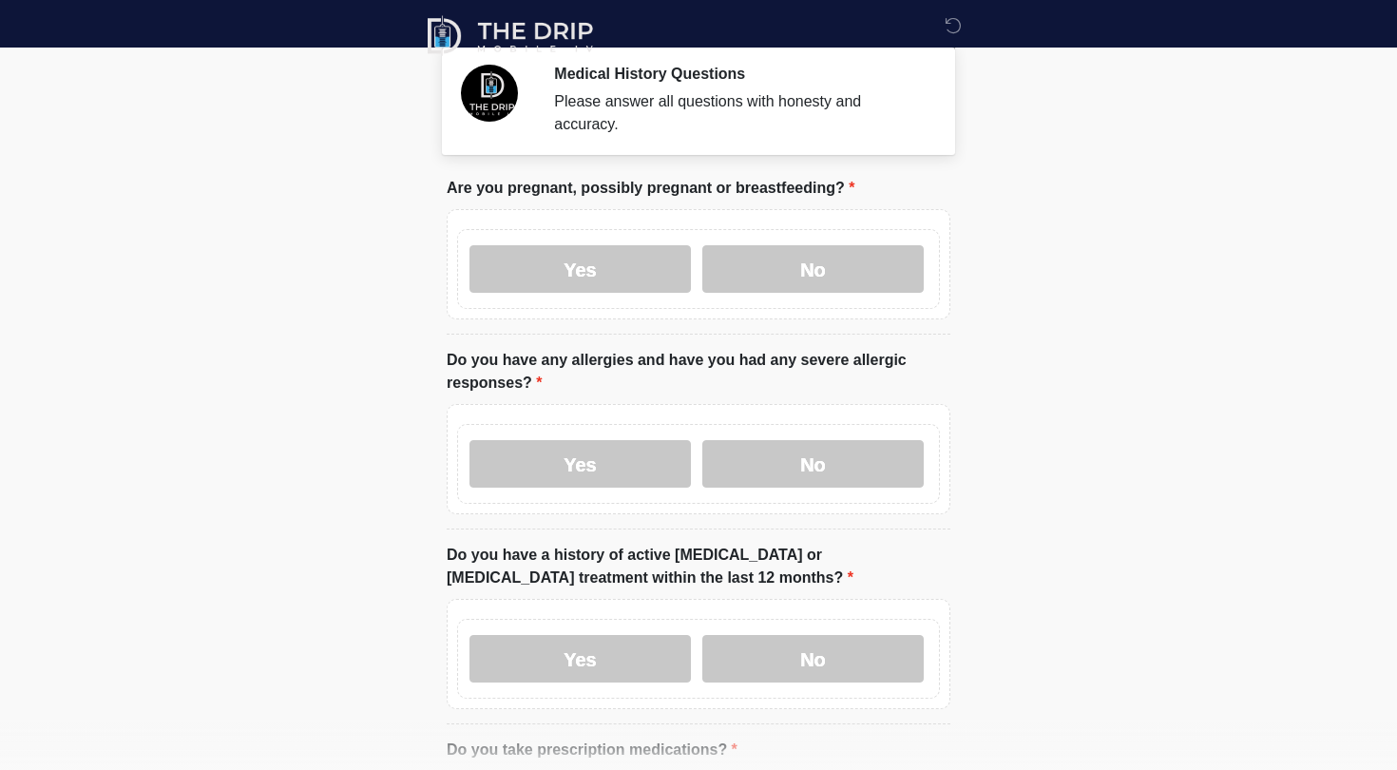
scroll to position [0, 0]
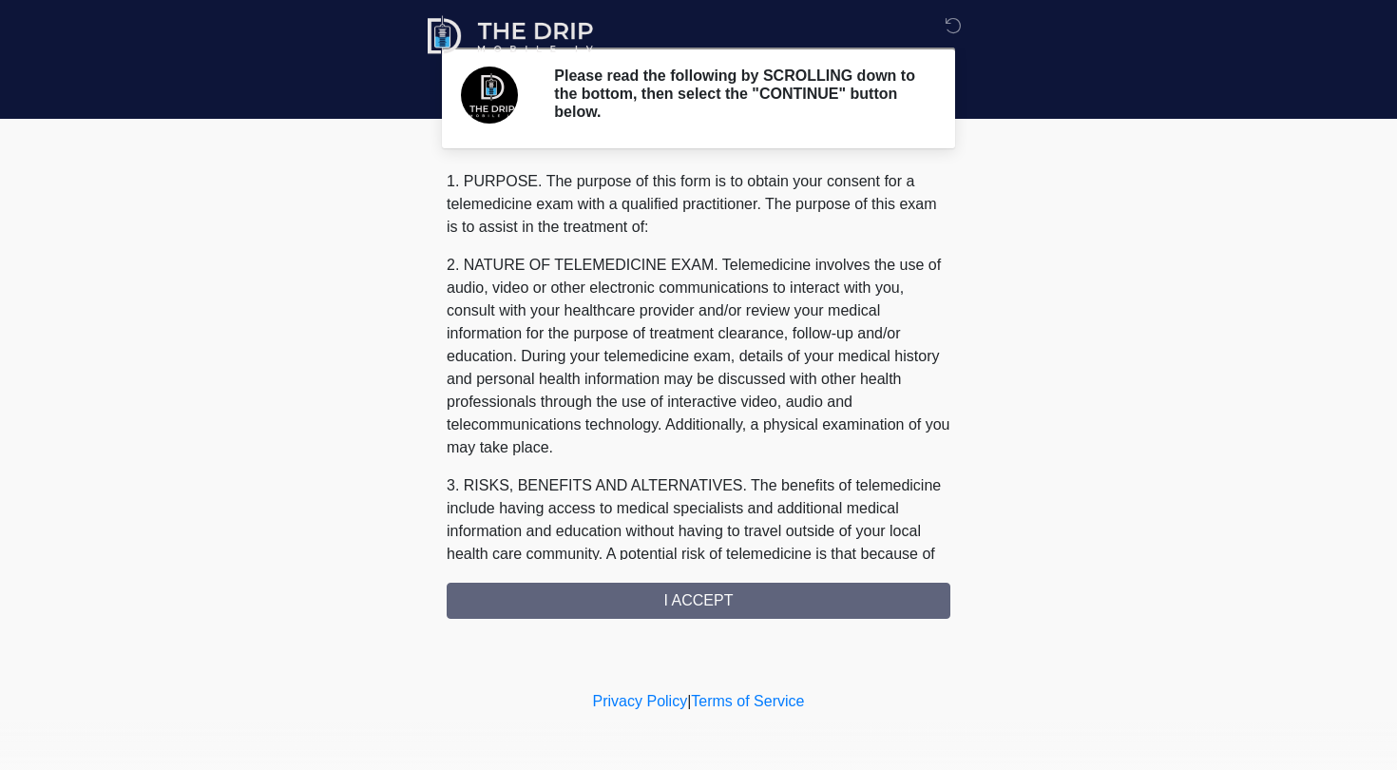
click at [760, 465] on div "1. PURPOSE. The purpose of this form is to obtain your consent for a telemedici…" at bounding box center [699, 394] width 504 height 449
click at [731, 465] on div "1. PURPOSE. The purpose of this form is to obtain your consent for a telemedici…" at bounding box center [699, 394] width 504 height 449
click at [721, 465] on div "1. PURPOSE. The purpose of this form is to obtain your consent for a telemedici…" at bounding box center [699, 394] width 504 height 449
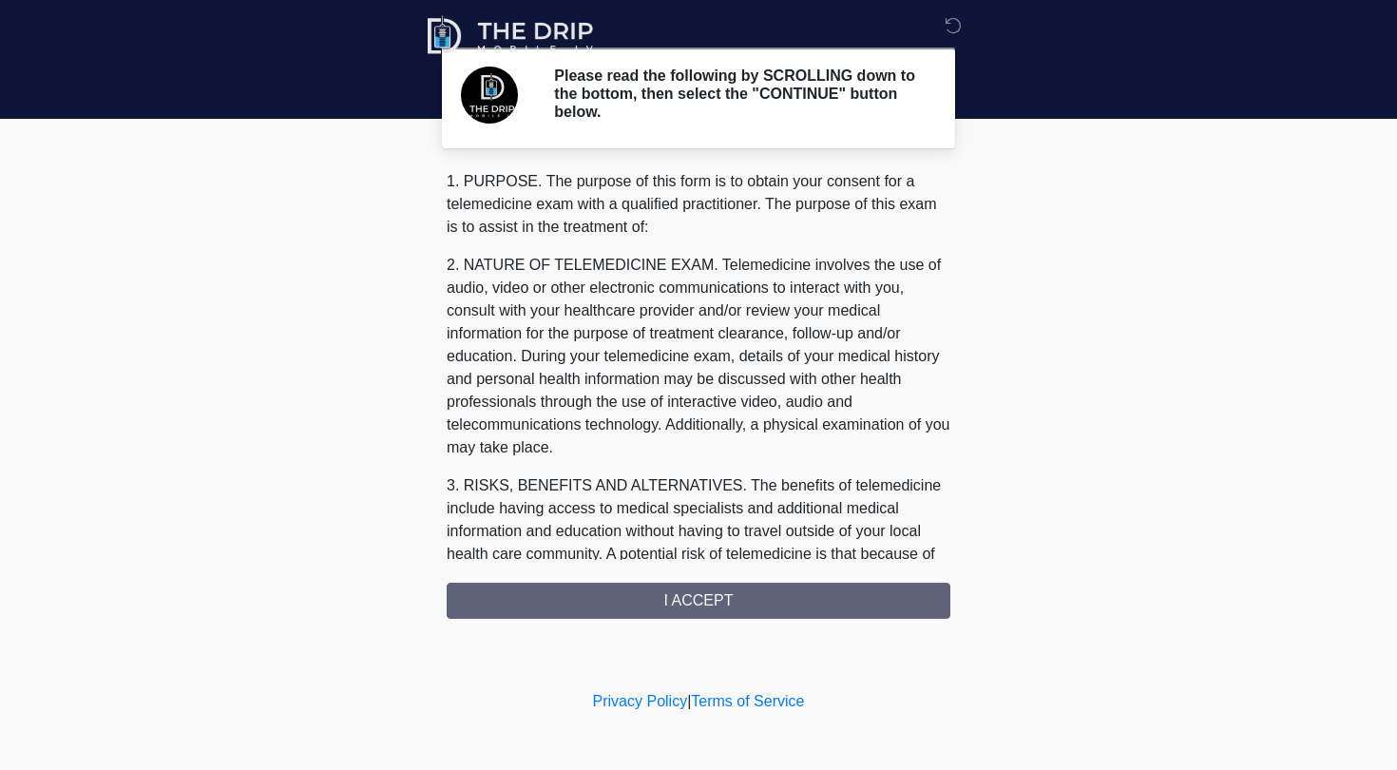
click at [726, 465] on div "1. PURPOSE. The purpose of this form is to obtain your consent for a telemedici…" at bounding box center [699, 394] width 504 height 449
drag, startPoint x: 726, startPoint y: 596, endPoint x: 707, endPoint y: 592, distance: 19.4
click at [711, 465] on div "1. PURPOSE. The purpose of this form is to obtain your consent for a telemedici…" at bounding box center [699, 394] width 504 height 449
click at [707, 465] on div "1. PURPOSE. The purpose of this form is to obtain your consent for a telemedici…" at bounding box center [699, 394] width 504 height 449
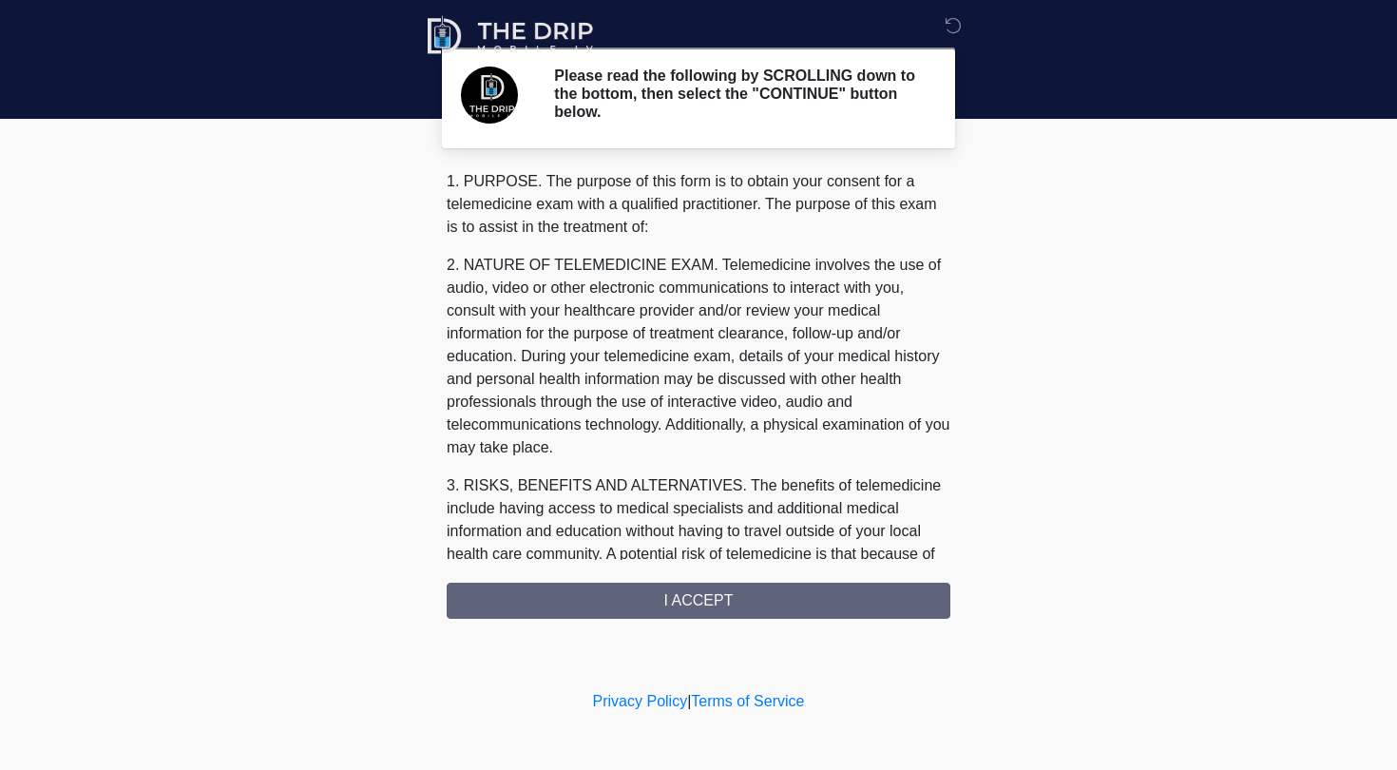
click at [627, 465] on div "1. PURPOSE. The purpose of this form is to obtain your consent for a telemedici…" at bounding box center [699, 394] width 504 height 449
click at [739, 465] on div "1. PURPOSE. The purpose of this form is to obtain your consent for a telemedici…" at bounding box center [699, 394] width 504 height 449
drag, startPoint x: 739, startPoint y: 586, endPoint x: 761, endPoint y: 615, distance: 37.3
click at [760, 465] on div "1. PURPOSE. The purpose of this form is to obtain your consent for a telemedici…" at bounding box center [699, 394] width 504 height 449
drag, startPoint x: 700, startPoint y: 547, endPoint x: 699, endPoint y: 567, distance: 20.0
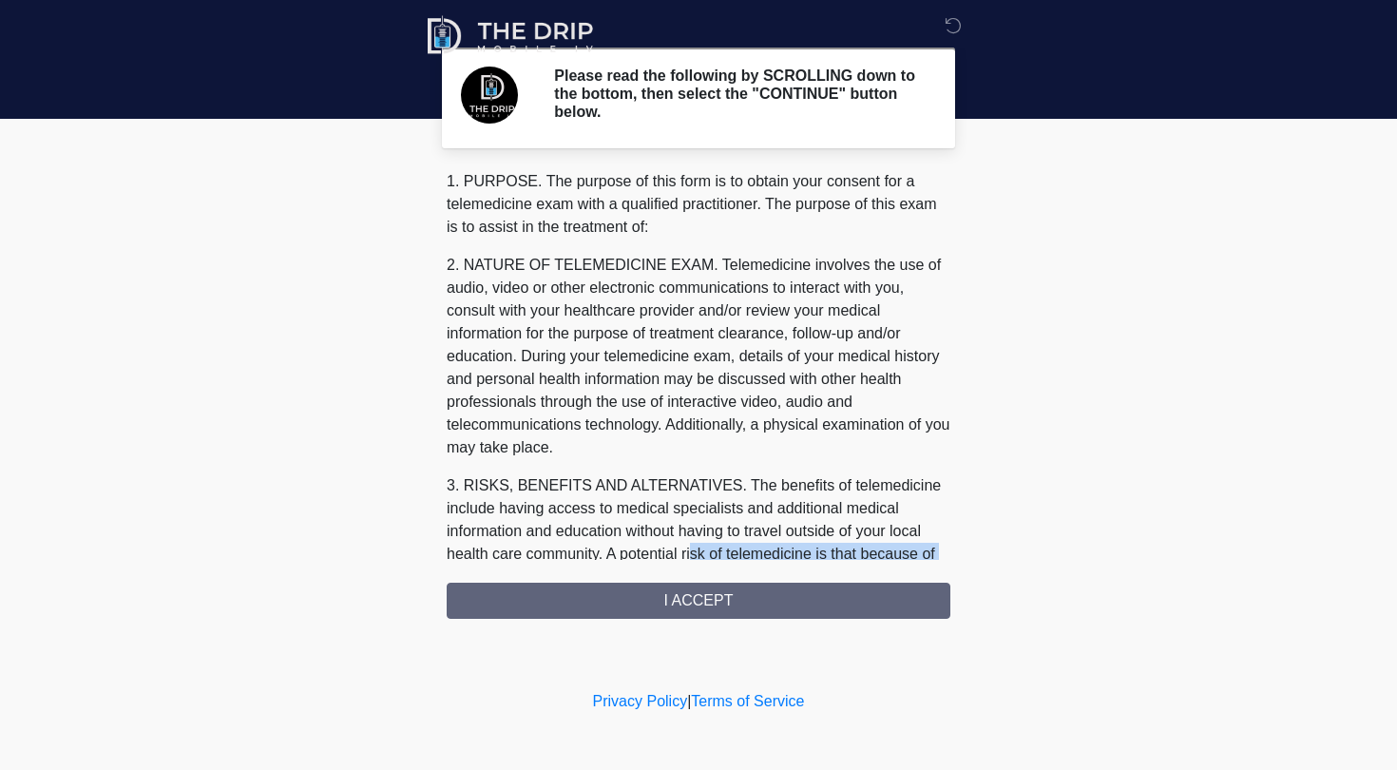
click at [699, 465] on div "1. PURPOSE. The purpose of this form is to obtain your consent for a telemedici…" at bounding box center [699, 394] width 504 height 449
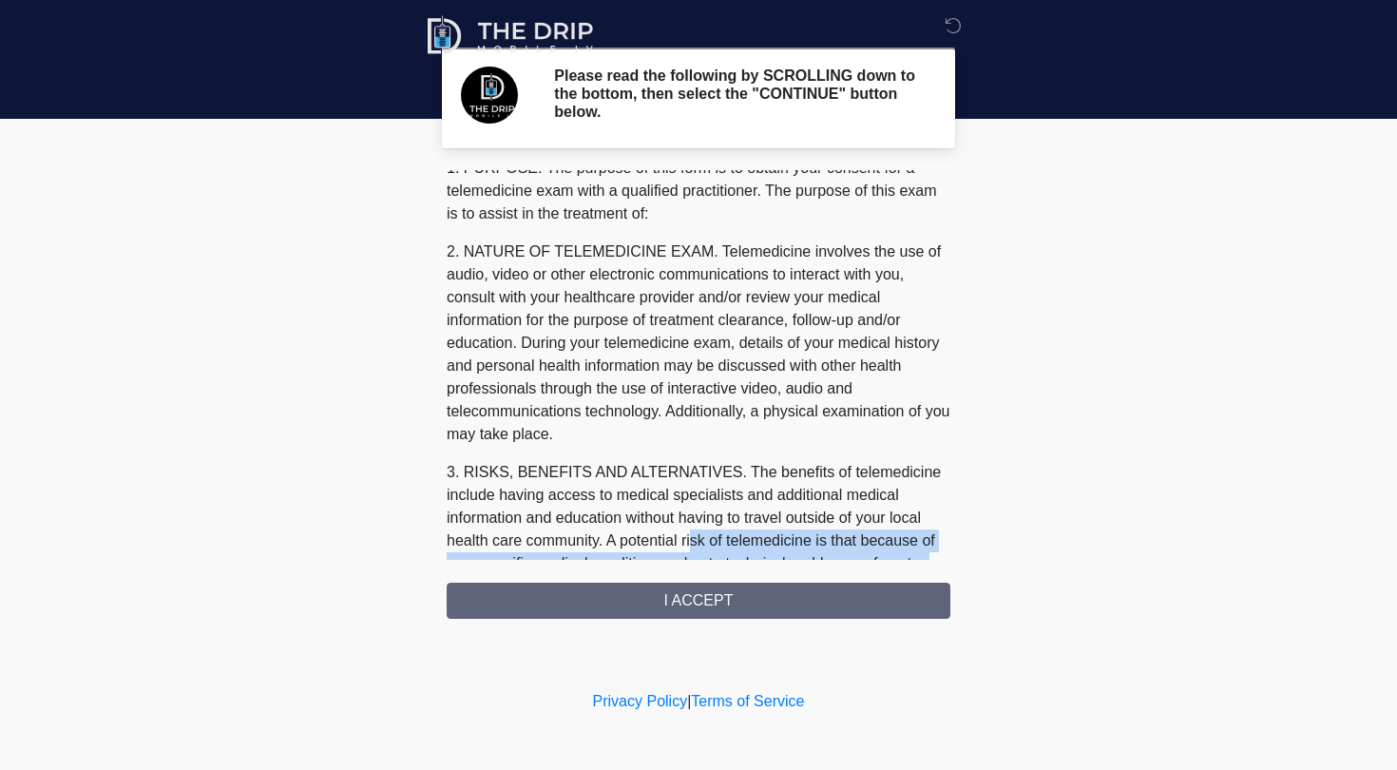
click at [760, 459] on div "1. PURPOSE. The purpose of this form is to obtain your consent for a telemedici…" at bounding box center [699, 365] width 504 height 390
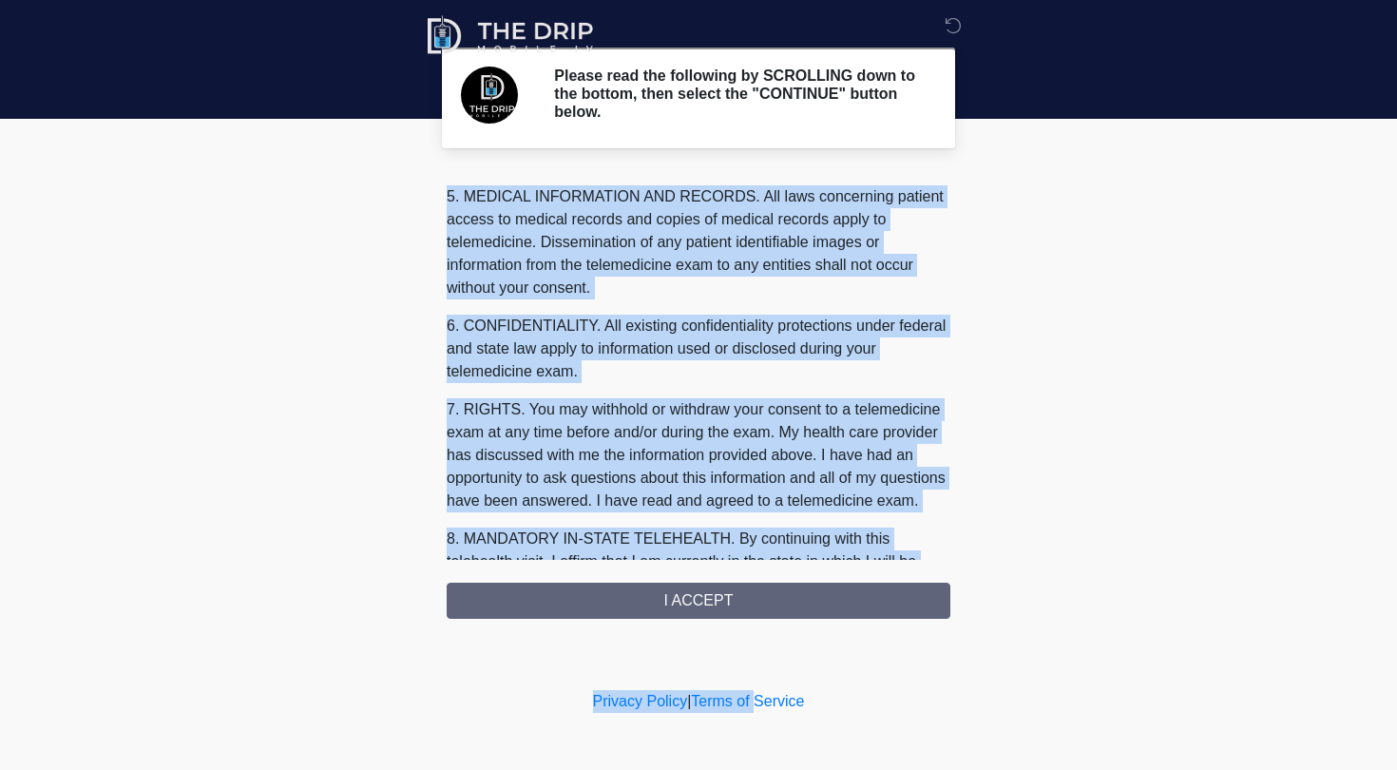
scroll to position [713, 0]
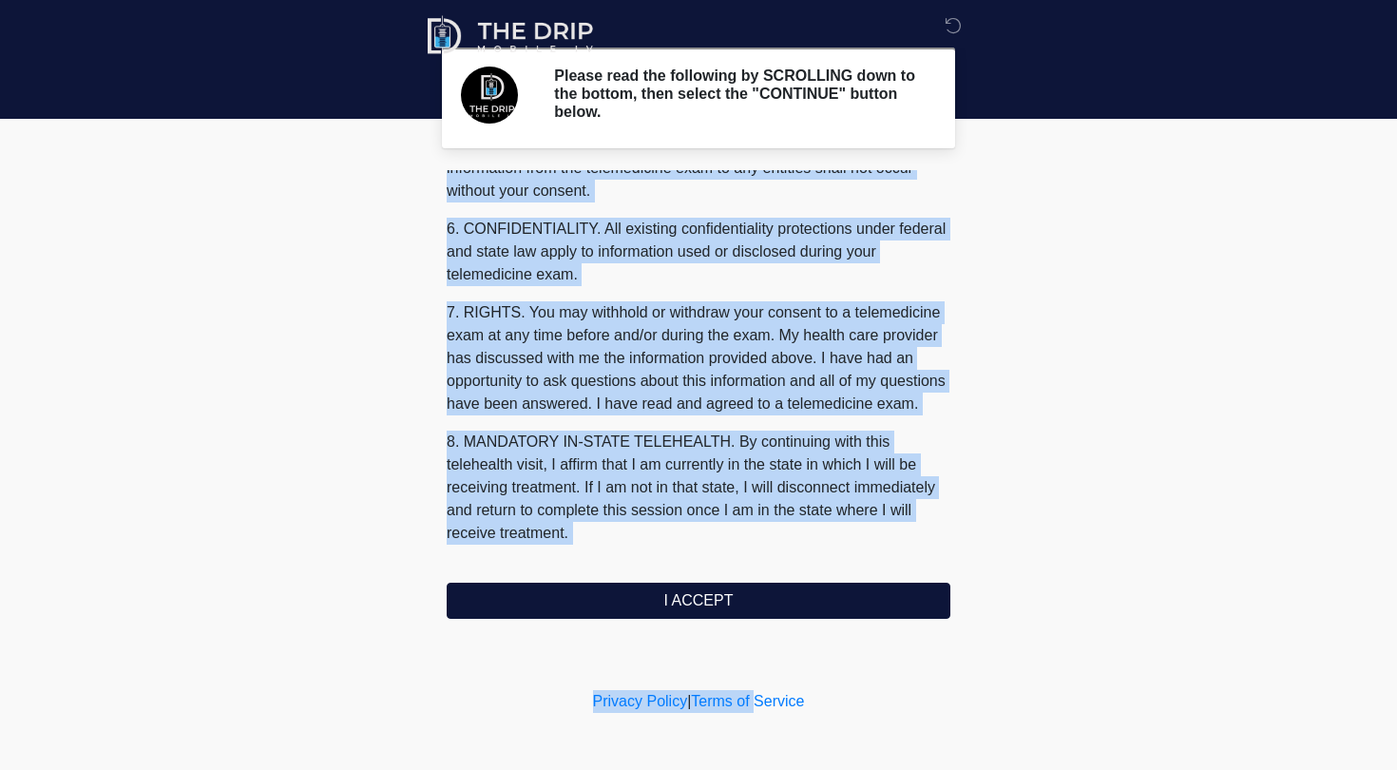
drag, startPoint x: 732, startPoint y: 483, endPoint x: 764, endPoint y: 690, distance: 209.7
click at [760, 465] on body "‎ ‎ ‎ Please read the following by SCROLLING down to the bottom, then select th…" at bounding box center [698, 385] width 1397 height 770
click at [760, 465] on button "I ACCEPT" at bounding box center [699, 601] width 504 height 36
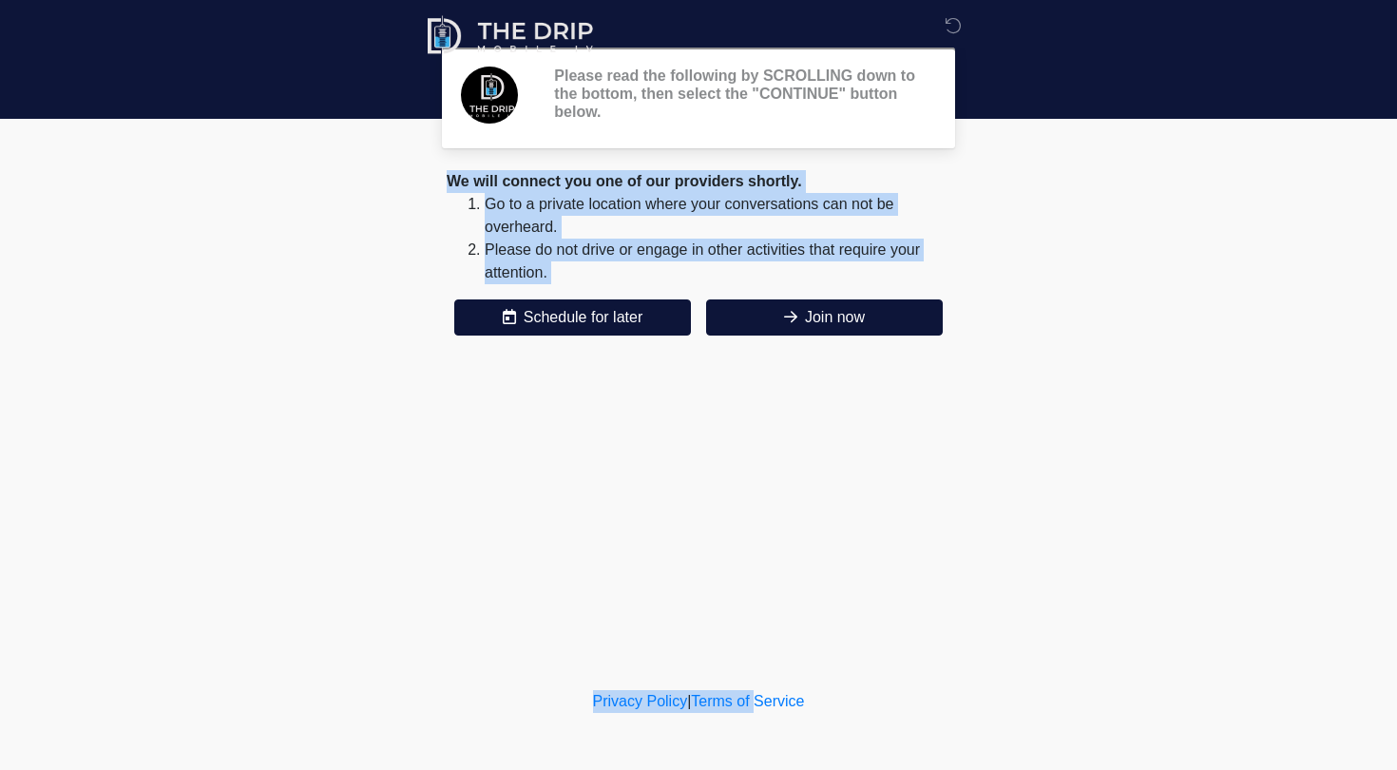
click at [760, 465] on div "‎ ‎ ‎ Please read the following by SCROLLING down to the bottom, then select th…" at bounding box center [698, 343] width 570 height 648
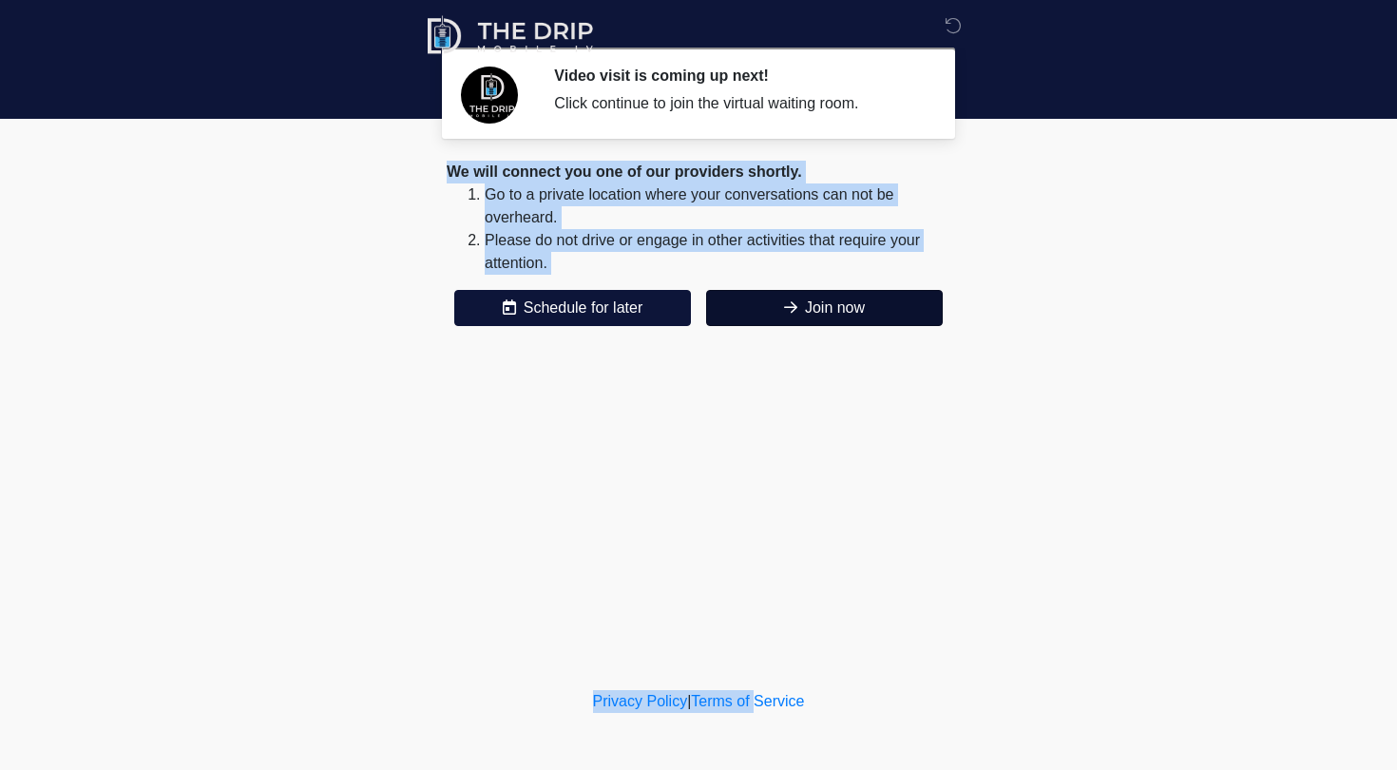
click at [760, 313] on button "Join now" at bounding box center [824, 308] width 237 height 36
